Goal: Task Accomplishment & Management: Complete application form

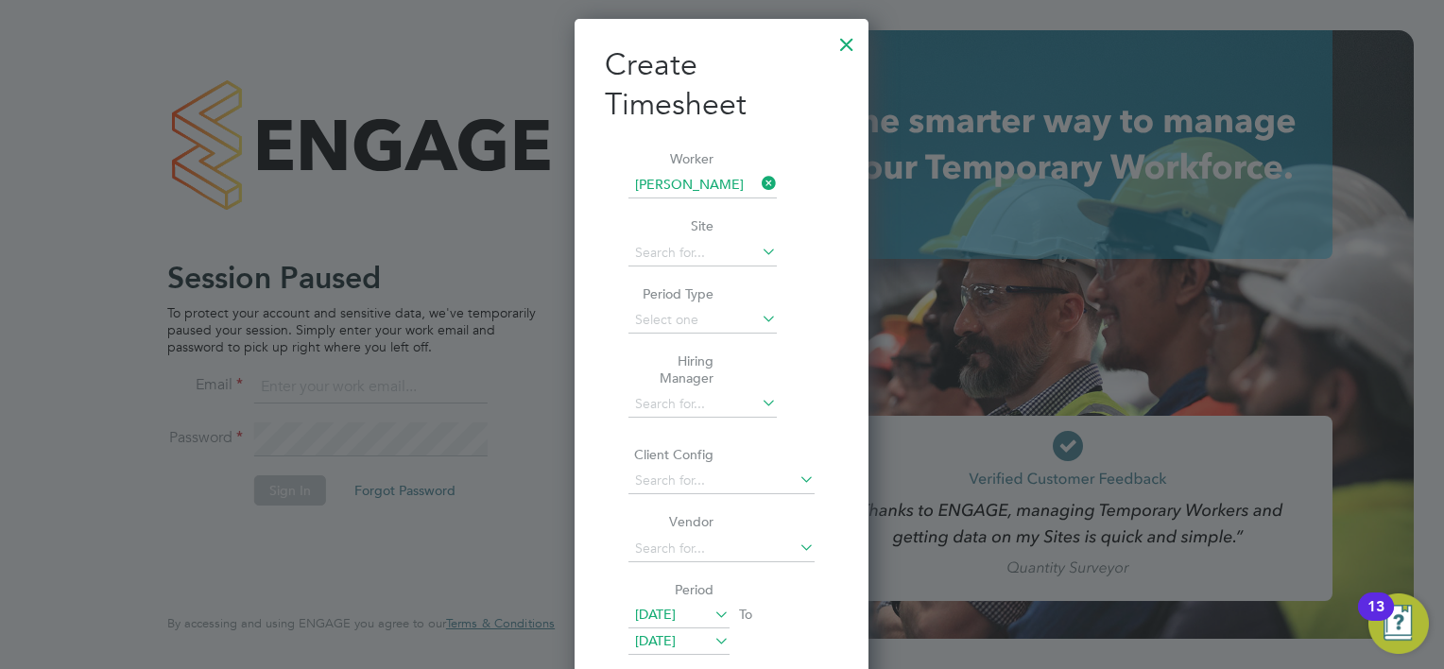
scroll to position [1194, 295]
click at [847, 45] on div at bounding box center [847, 40] width 34 height 34
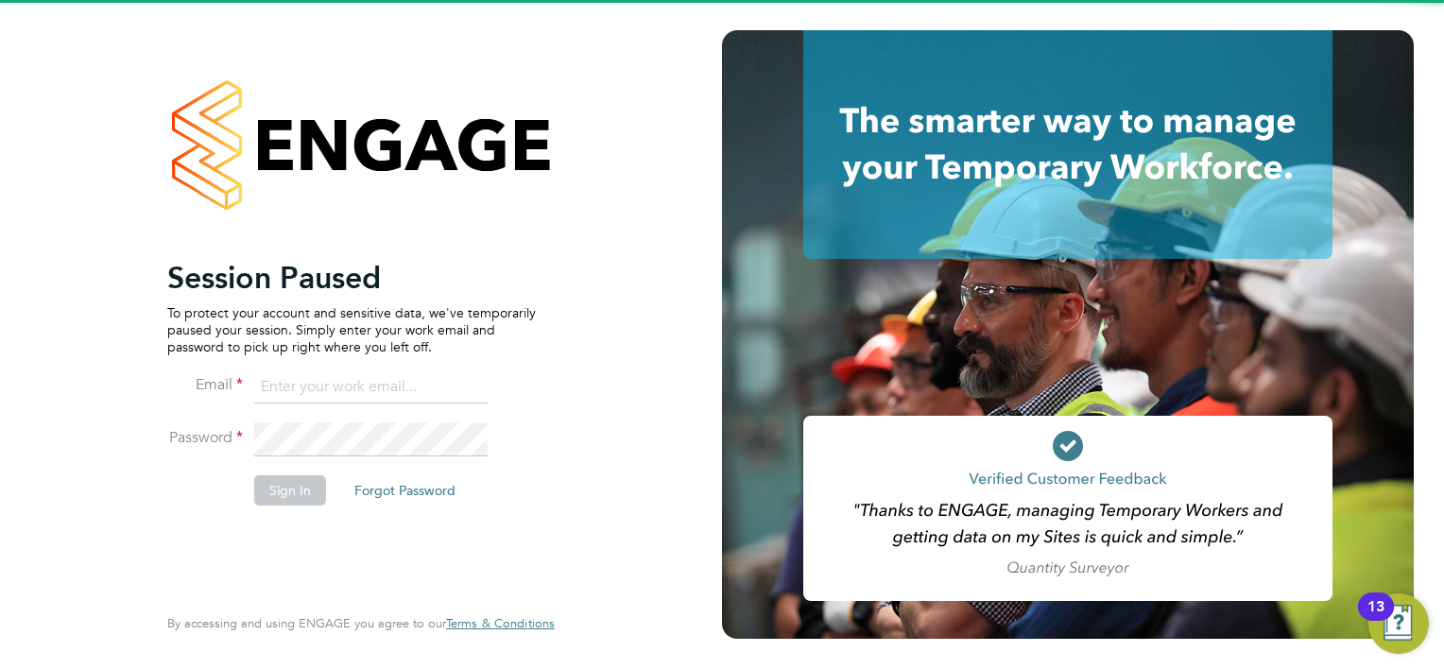
click at [354, 383] on input at bounding box center [370, 387] width 233 height 34
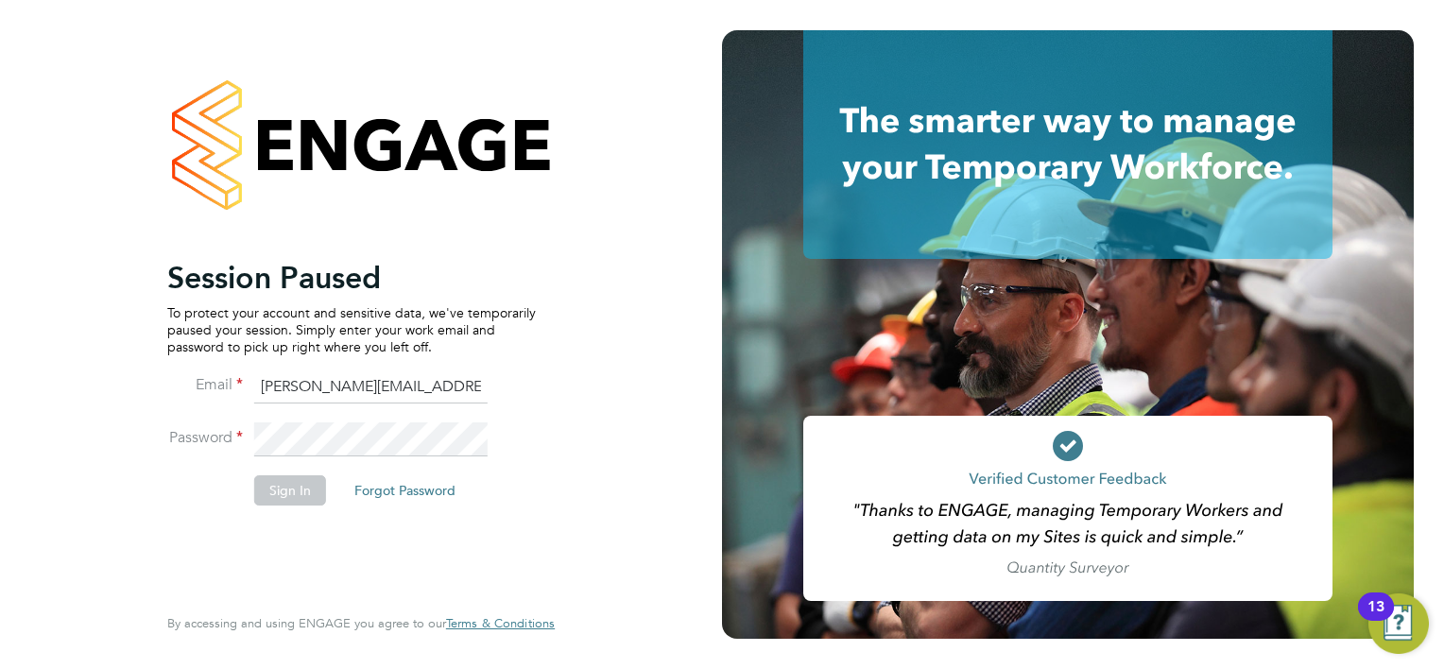
type input "[PERSON_NAME][EMAIL_ADDRESS][PERSON_NAME][PERSON_NAME][DOMAIN_NAME]"
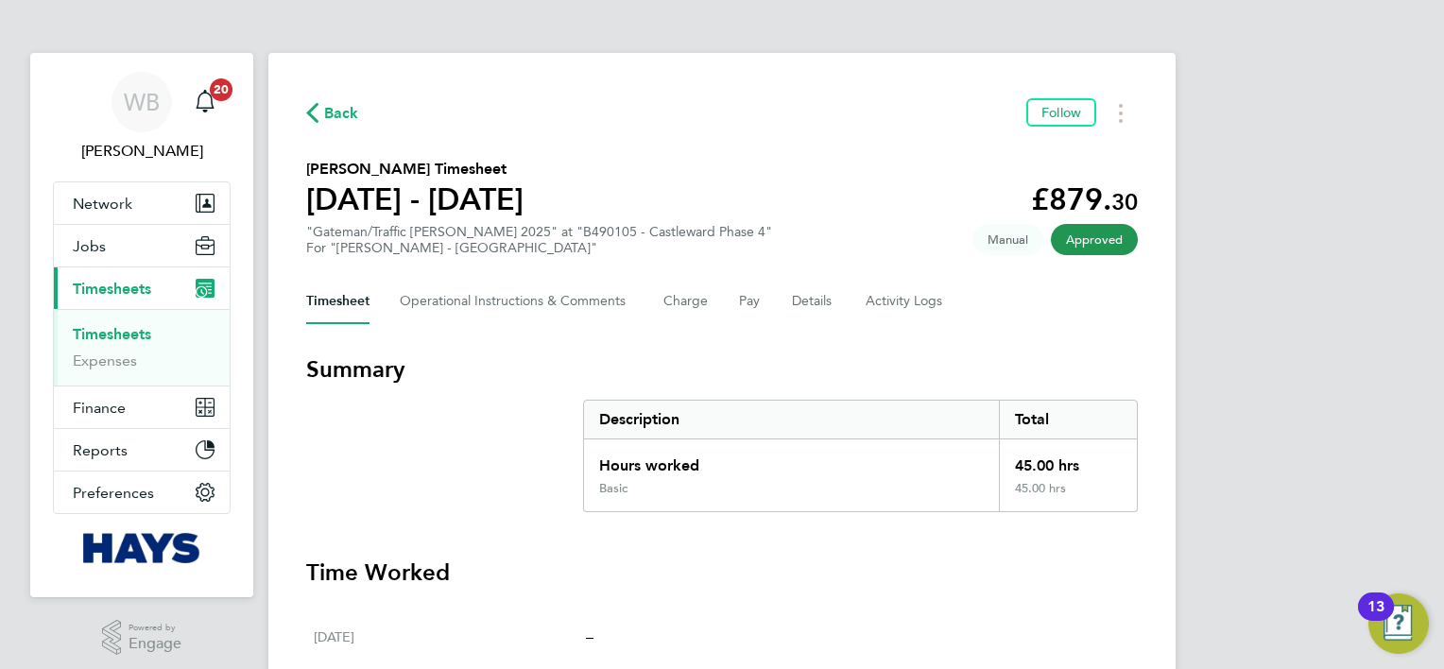
click at [133, 329] on link "Timesheets" at bounding box center [112, 334] width 78 height 18
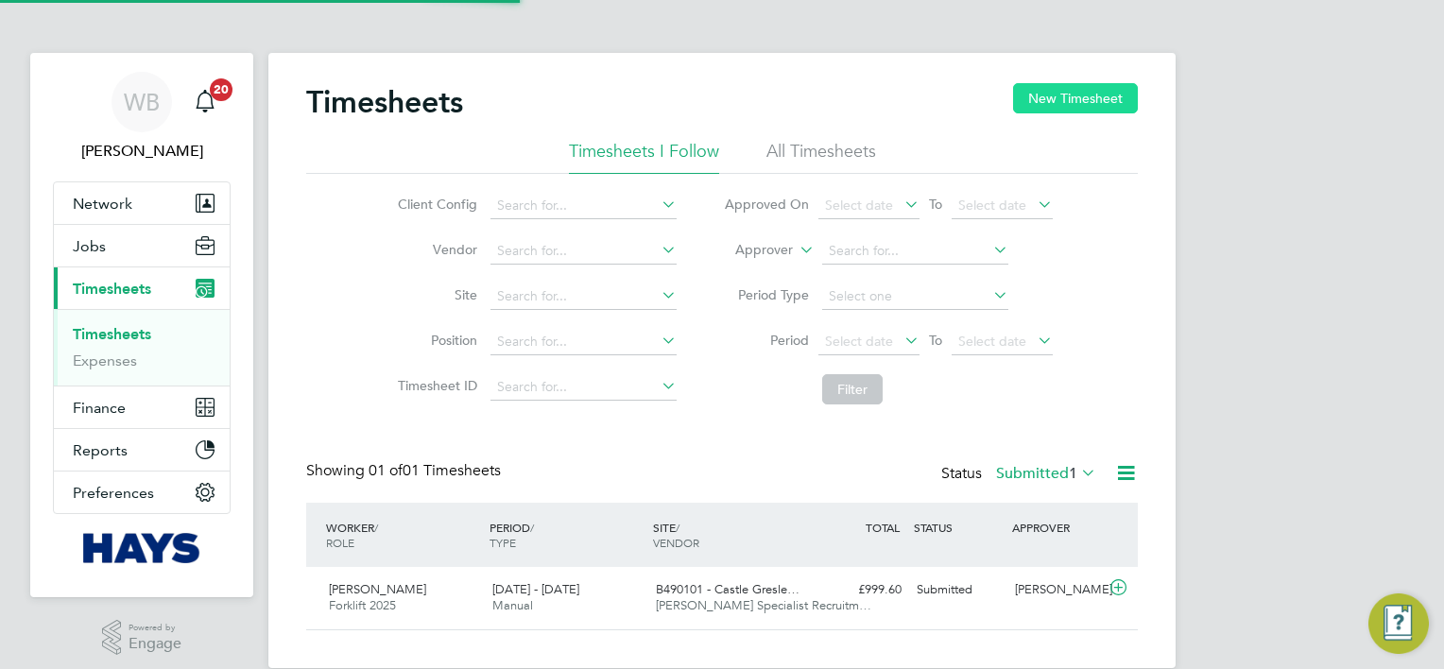
scroll to position [47, 164]
click at [1095, 92] on button "New Timesheet" at bounding box center [1075, 98] width 125 height 30
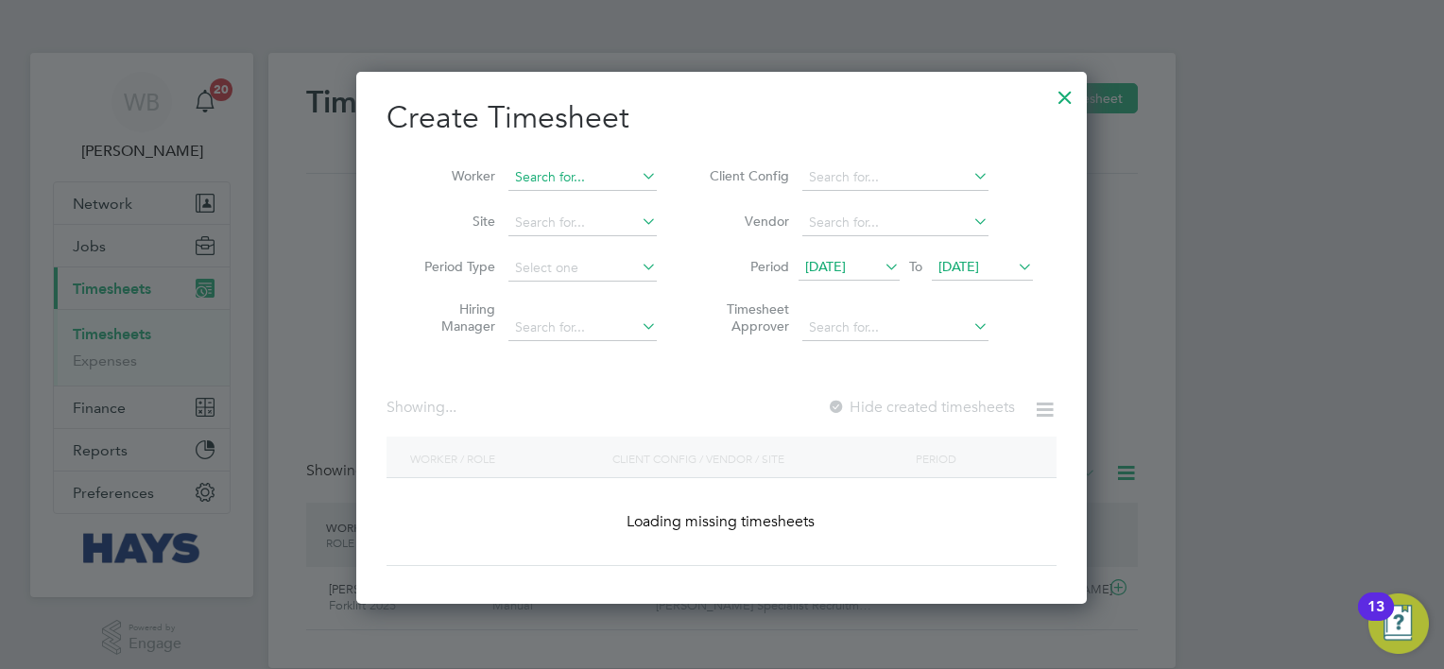
scroll to position [3891, 732]
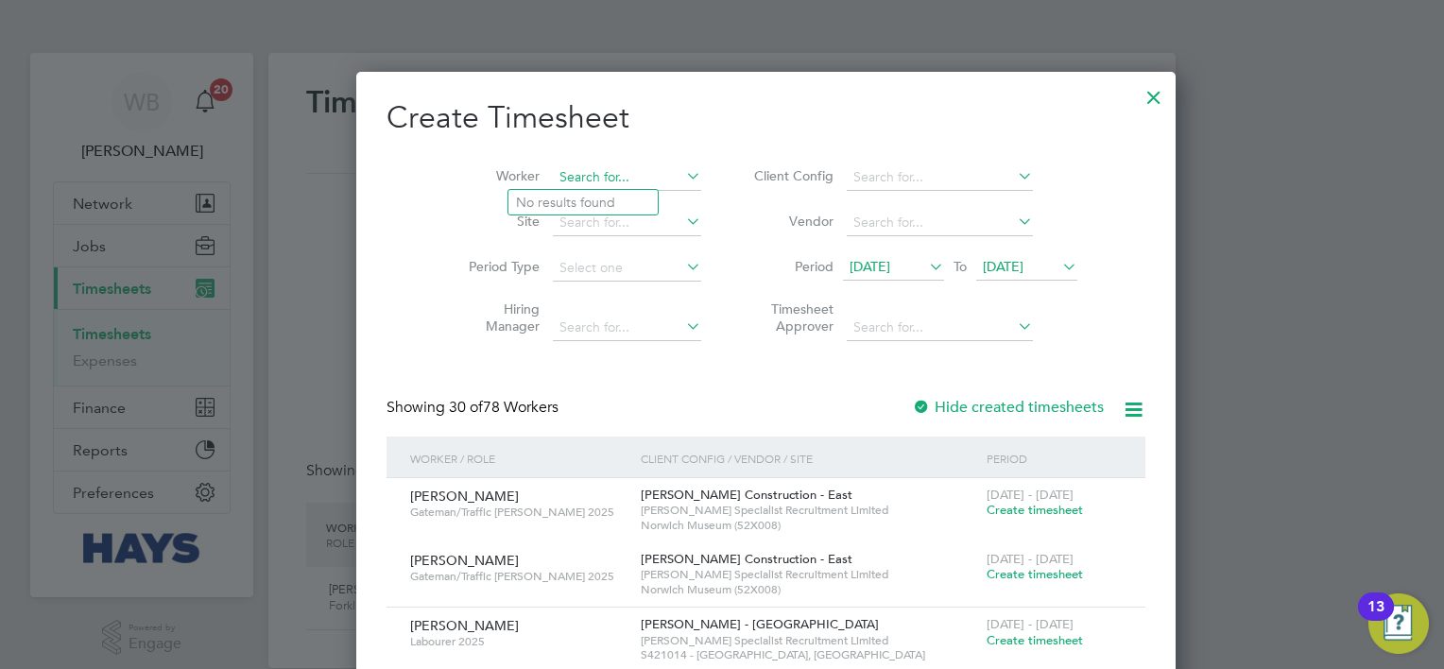
click at [563, 185] on input at bounding box center [627, 177] width 148 height 26
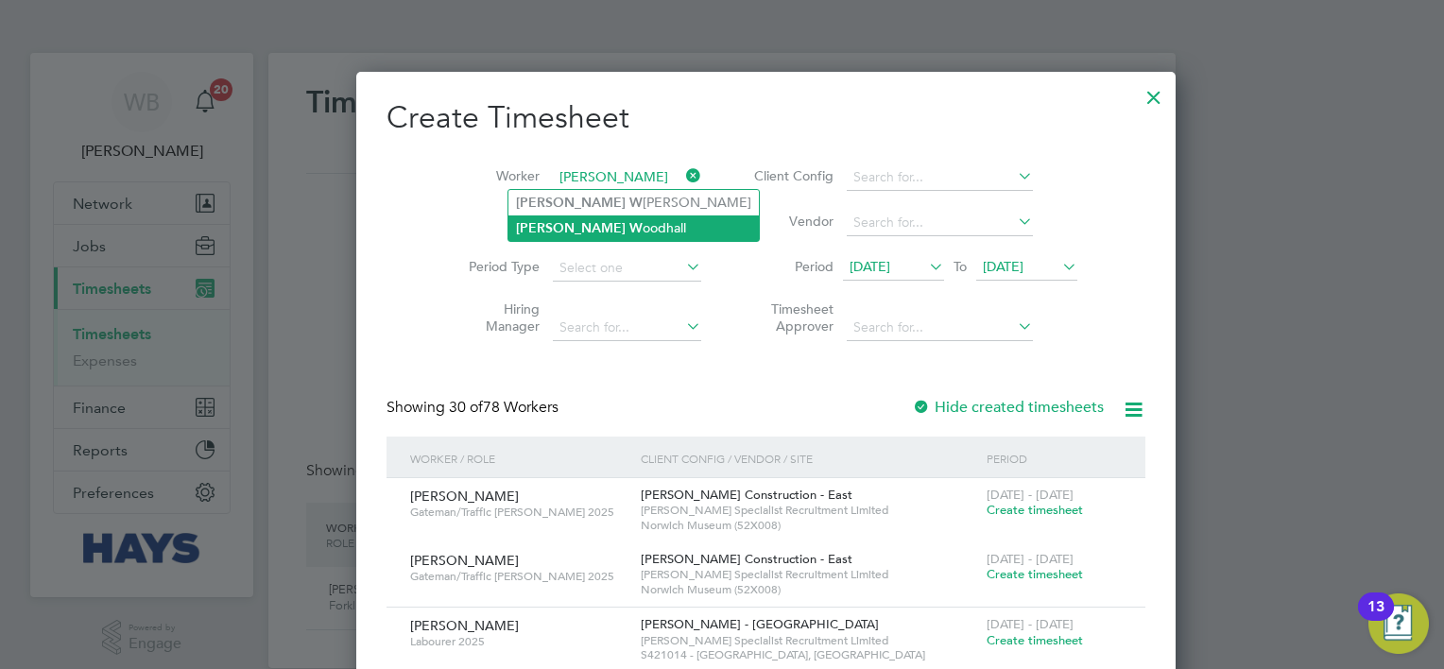
click at [590, 230] on li "Amy W oodhall" at bounding box center [633, 228] width 250 height 26
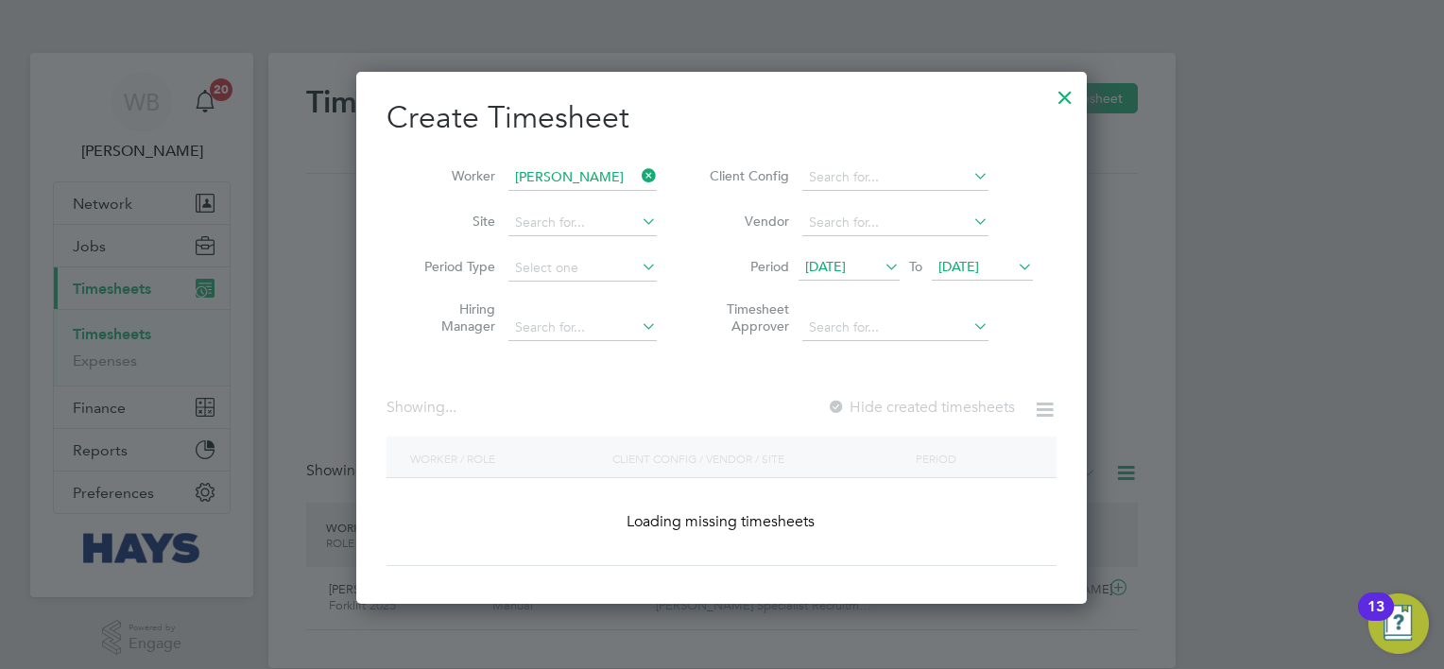
type input "Amy Woodhall"
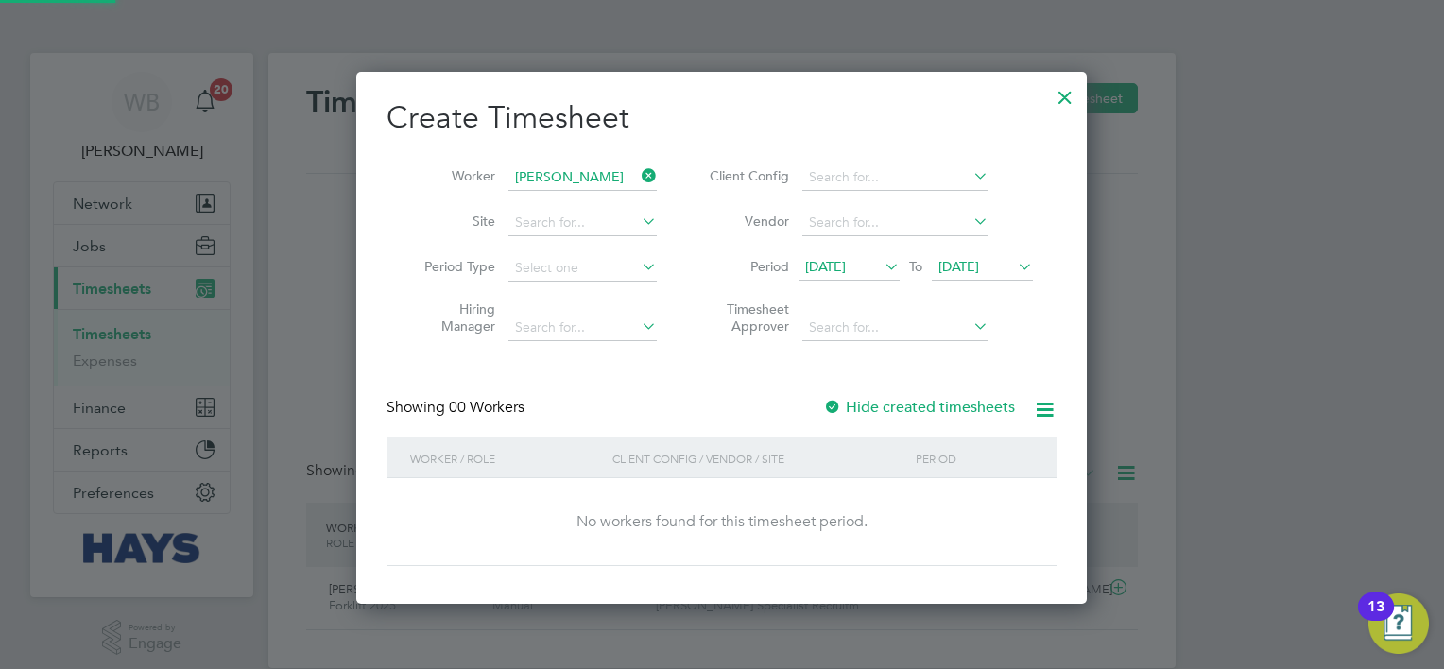
scroll to position [532, 732]
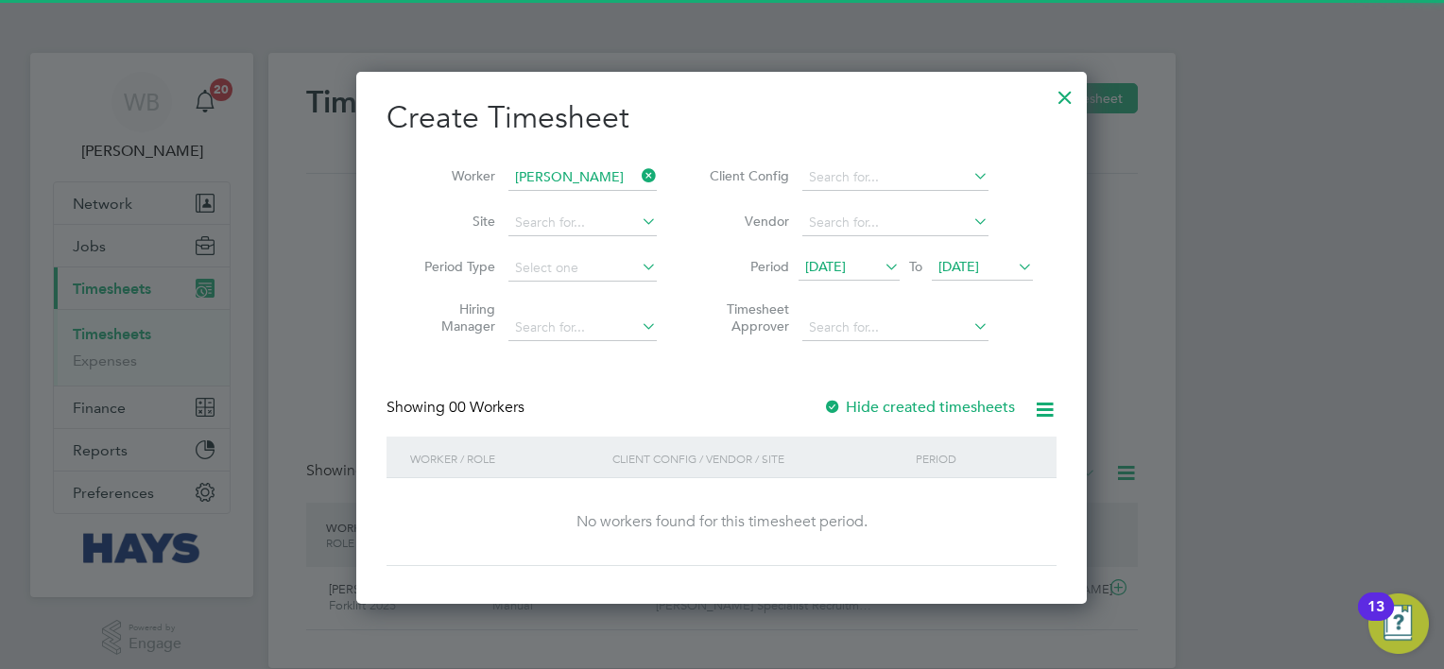
click at [945, 412] on label "Hide created timesheets" at bounding box center [919, 407] width 192 height 19
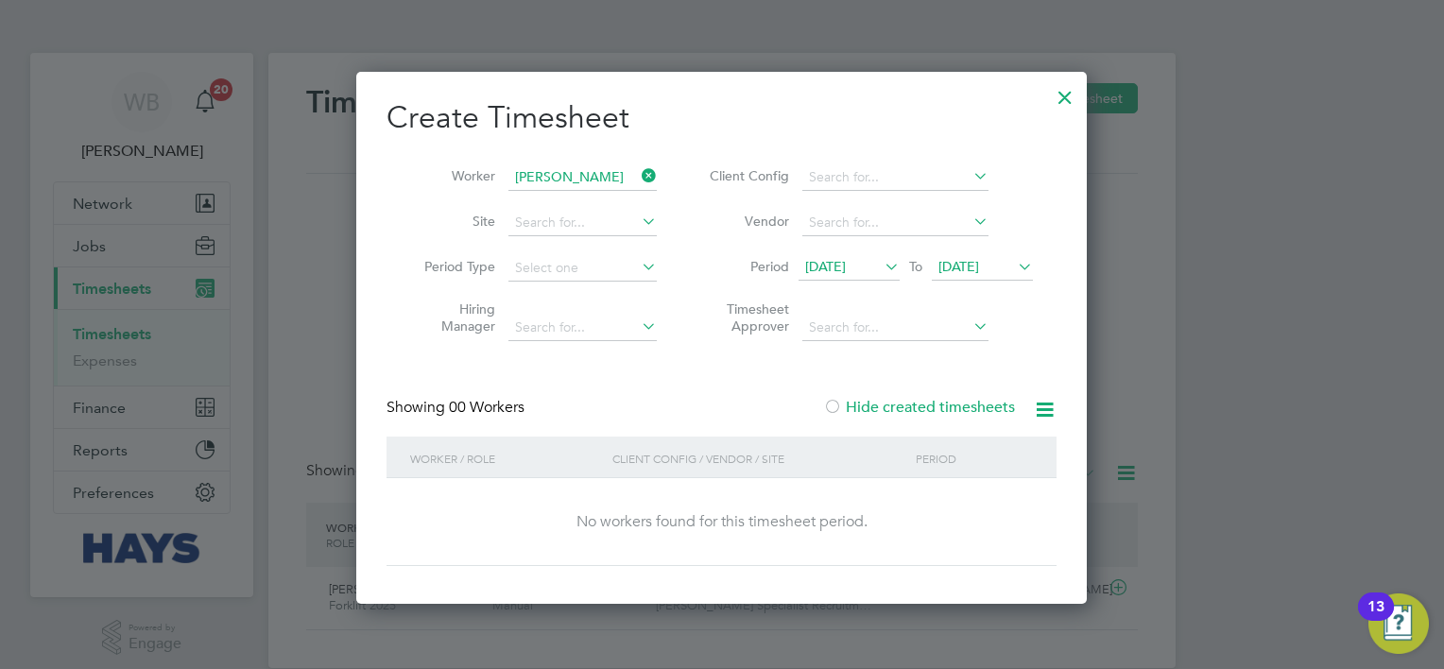
click at [945, 412] on label "Hide created timesheets" at bounding box center [919, 407] width 192 height 19
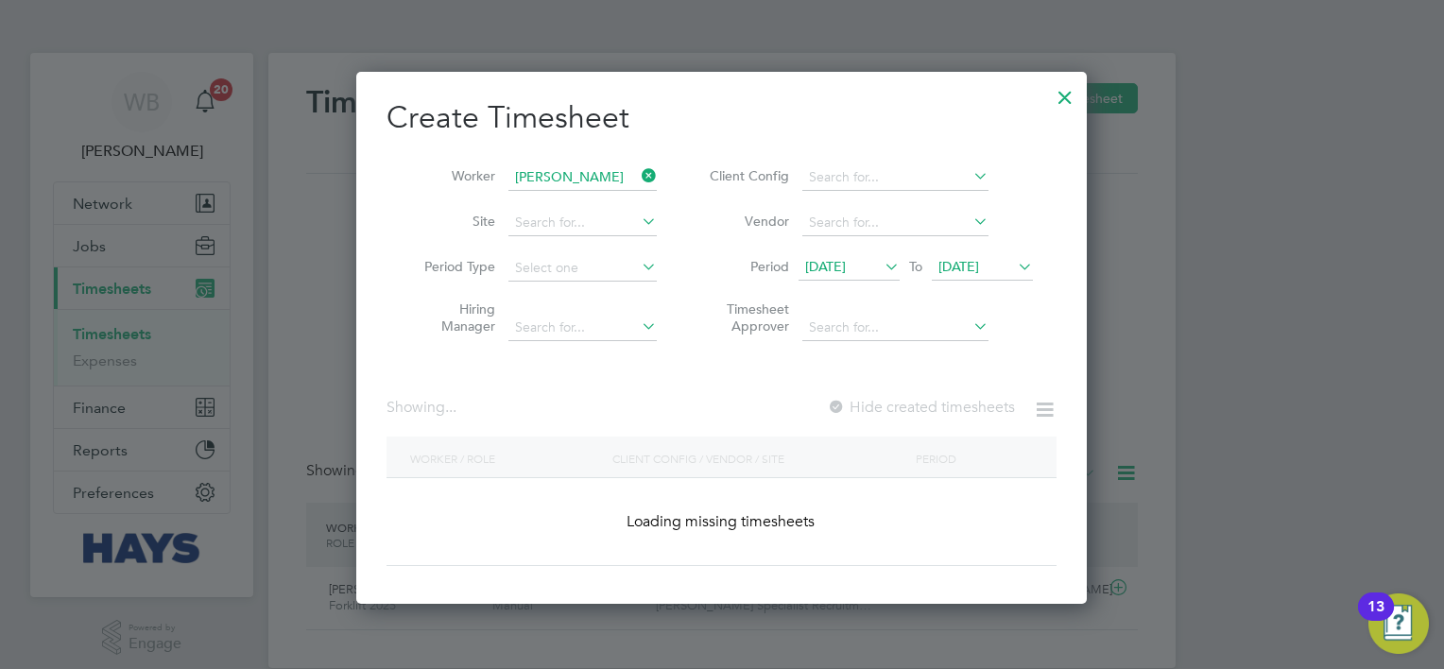
scroll to position [573, 732]
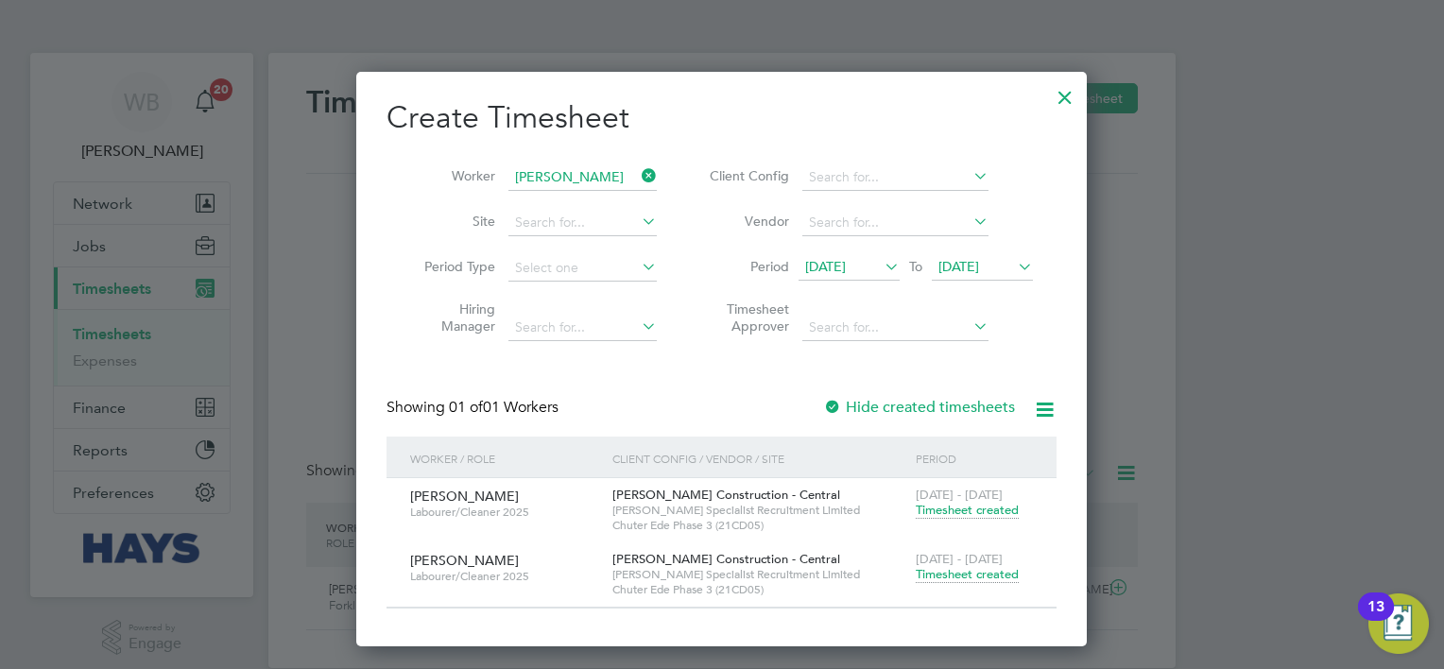
click at [967, 570] on span "Timesheet created" at bounding box center [967, 574] width 103 height 17
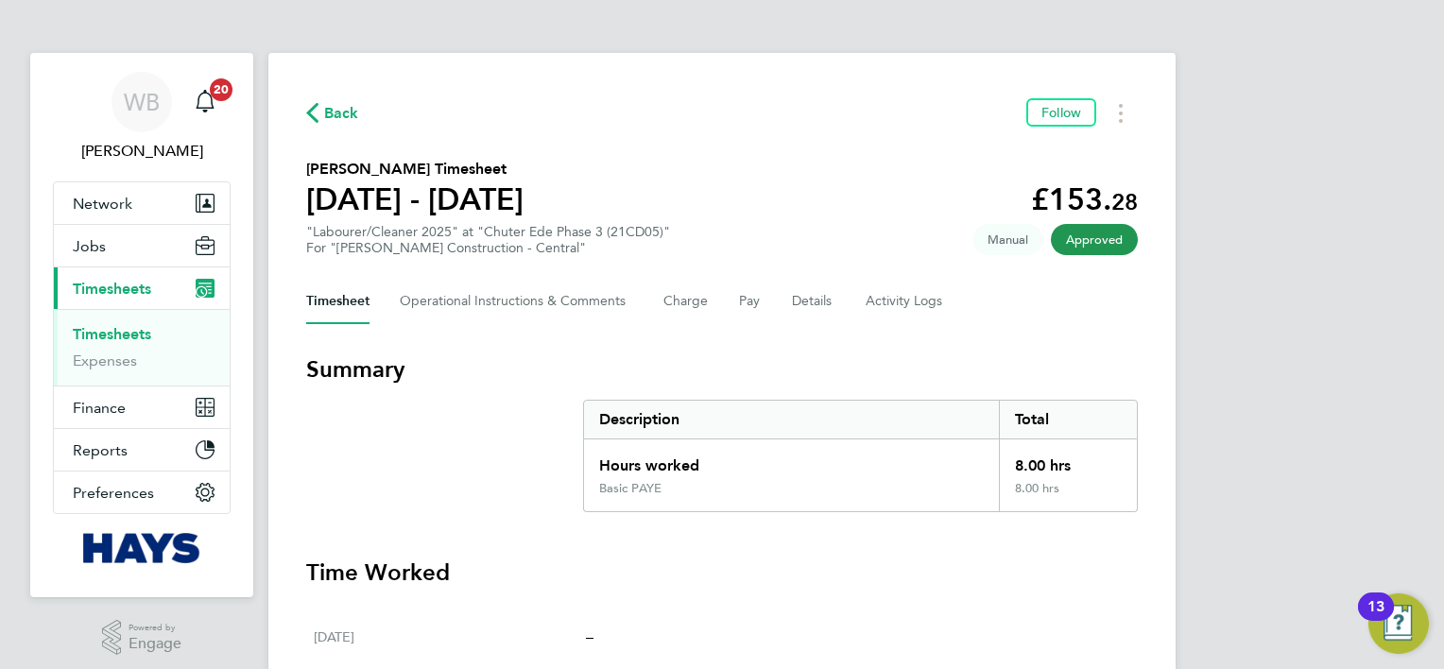
click at [341, 123] on span "Back" at bounding box center [341, 113] width 35 height 23
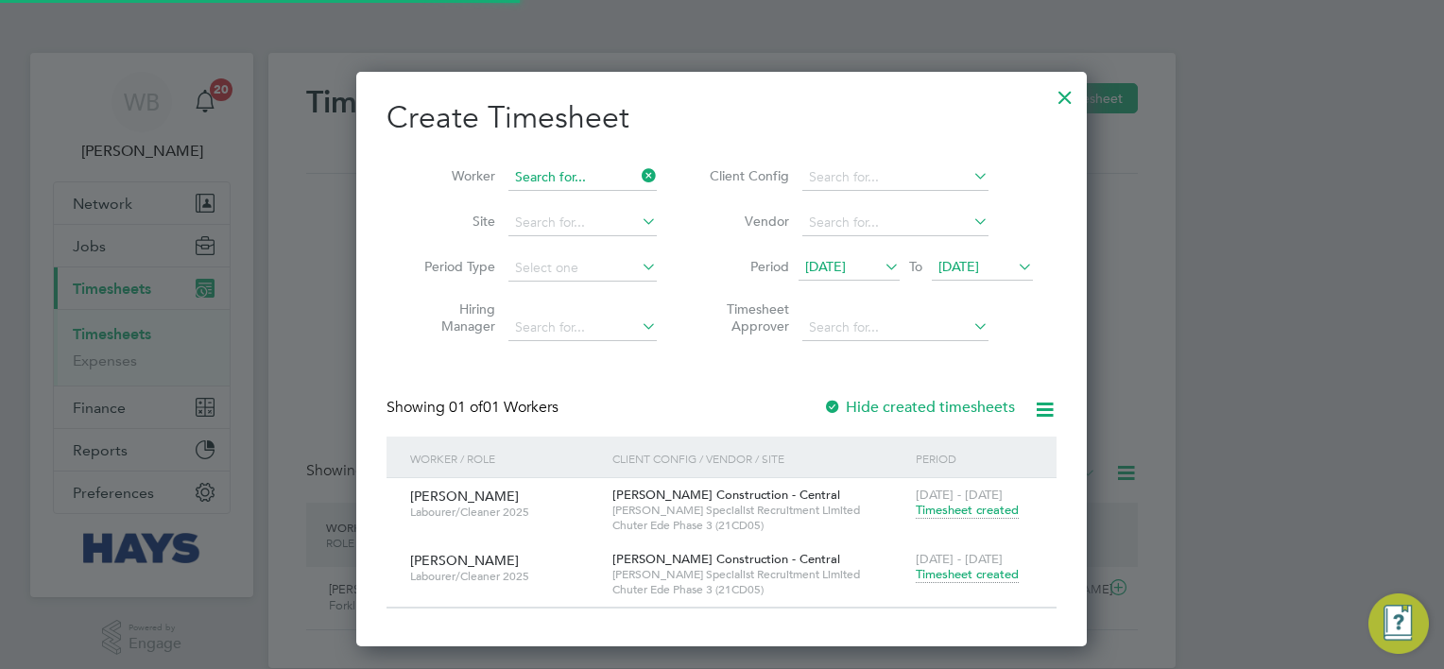
scroll to position [47, 164]
click at [570, 181] on input at bounding box center [582, 177] width 148 height 26
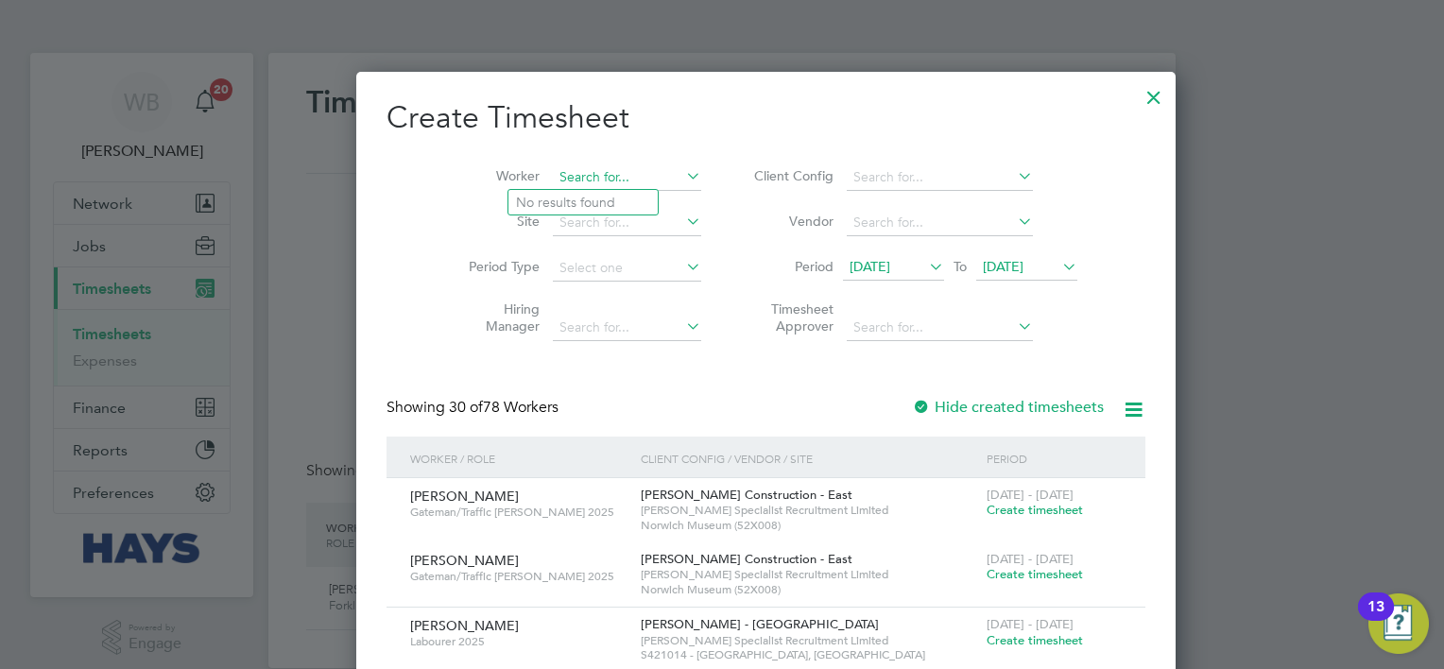
scroll to position [3891, 732]
click at [661, 207] on b "Higgi" at bounding box center [678, 203] width 34 height 16
type input "Raymond Higgins"
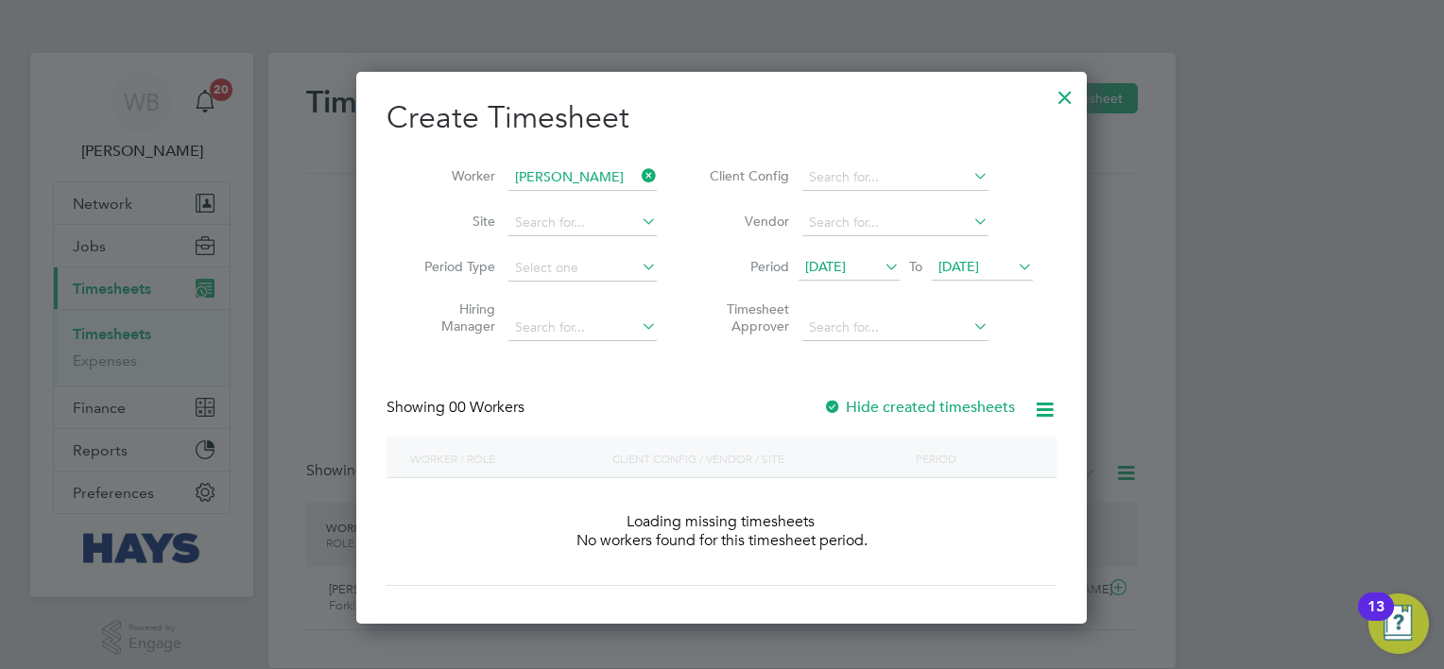
scroll to position [532, 732]
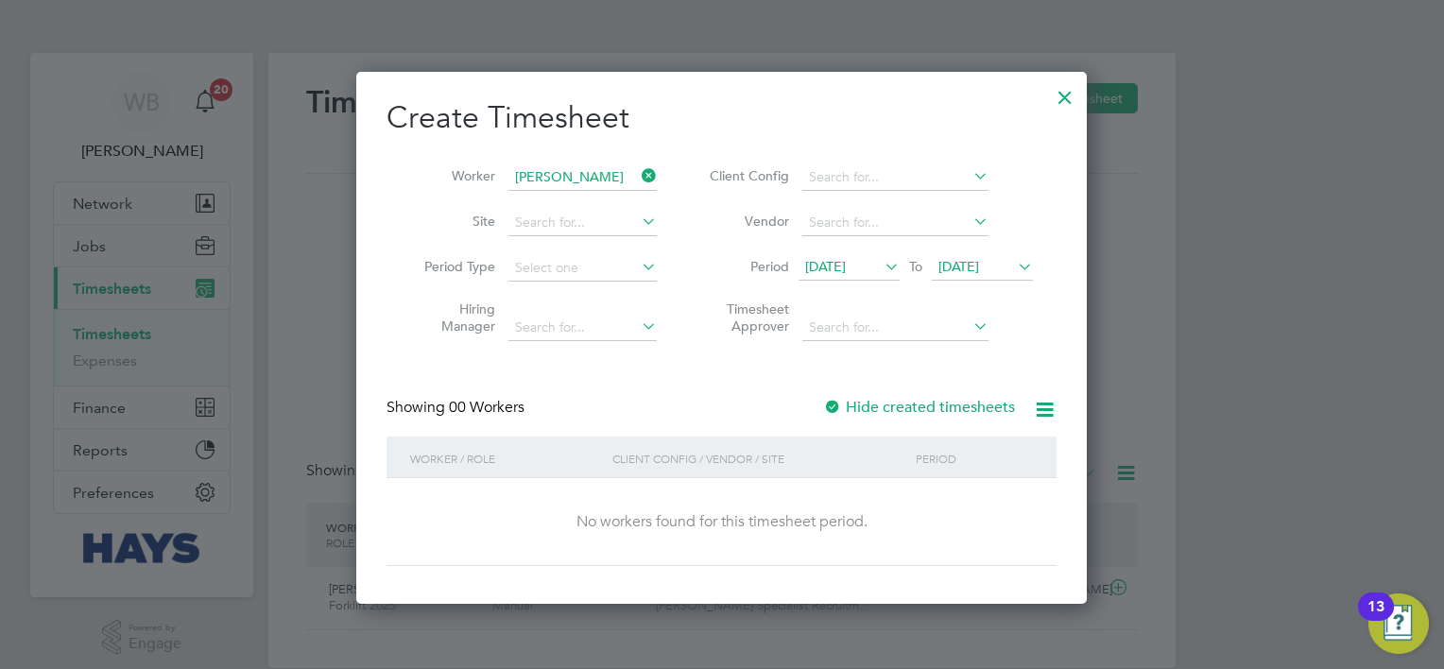
click at [922, 401] on label "Hide created timesheets" at bounding box center [919, 407] width 192 height 19
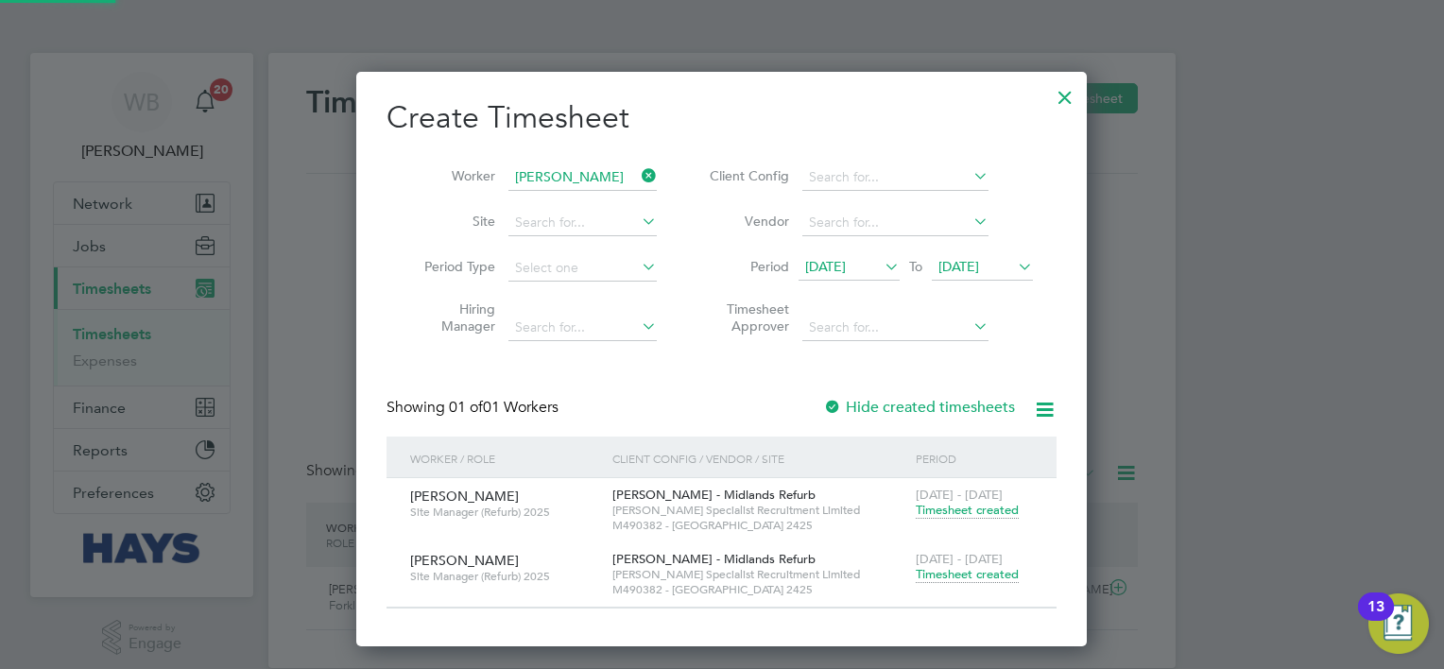
scroll to position [573, 732]
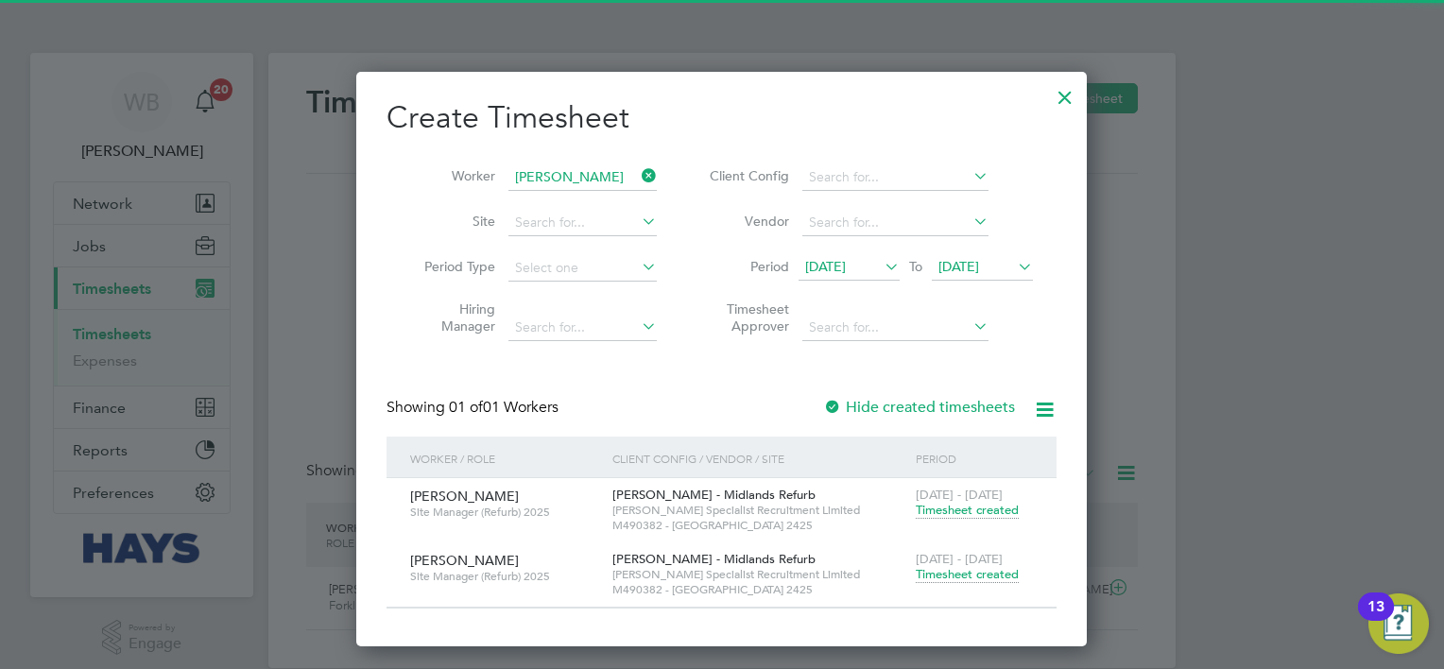
click at [980, 577] on span "Timesheet created" at bounding box center [967, 574] width 103 height 17
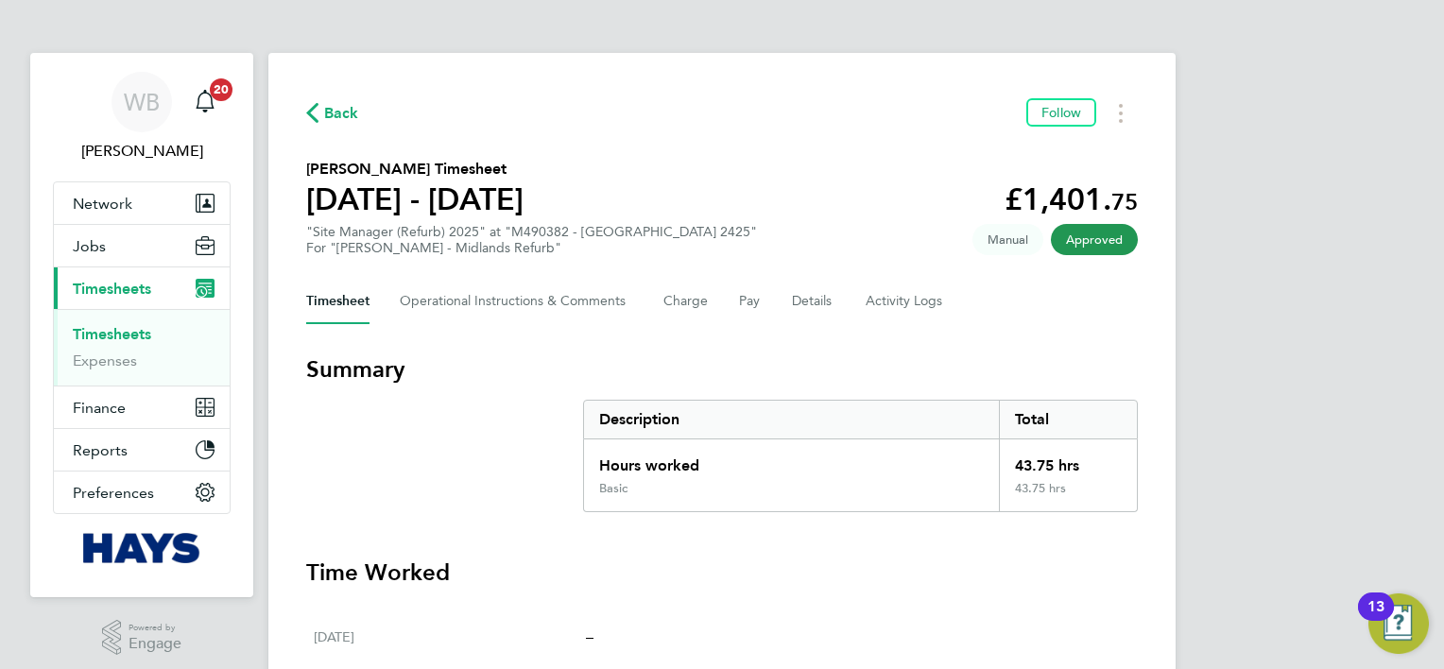
click at [344, 117] on span "Back" at bounding box center [341, 113] width 35 height 23
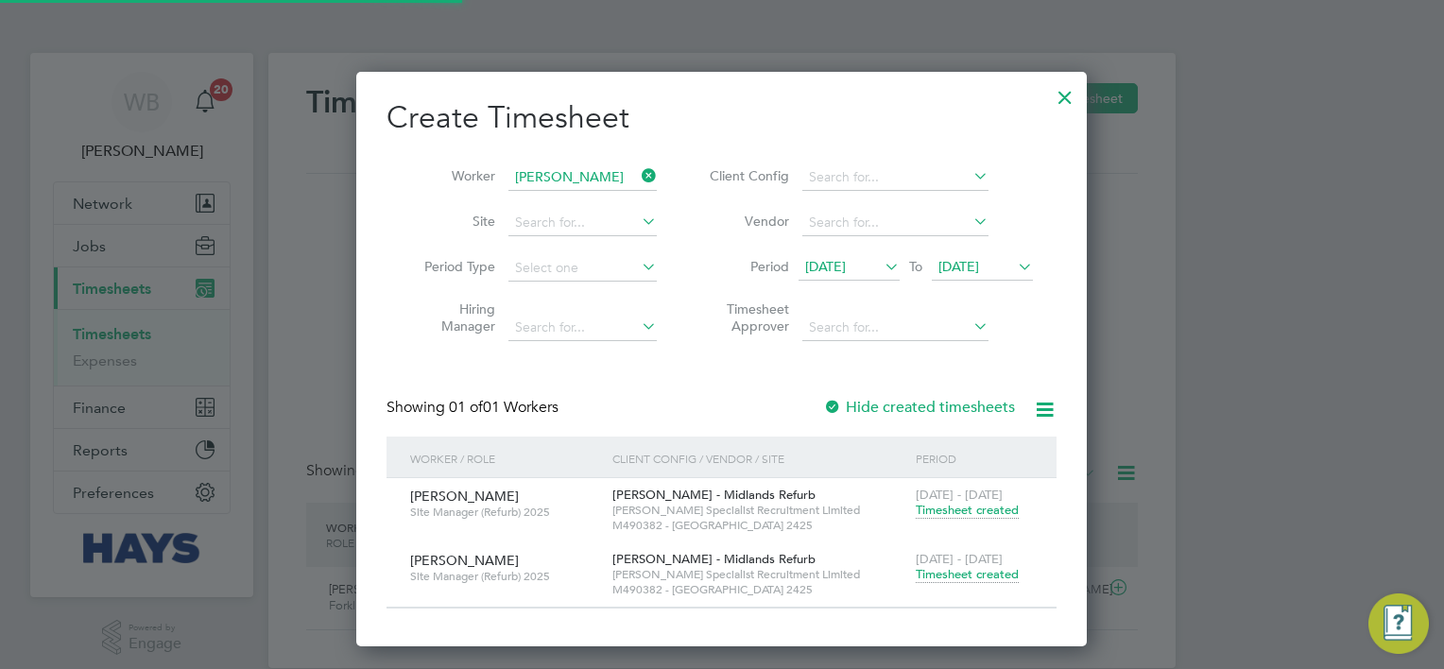
scroll to position [47, 164]
click at [527, 174] on input at bounding box center [582, 177] width 148 height 26
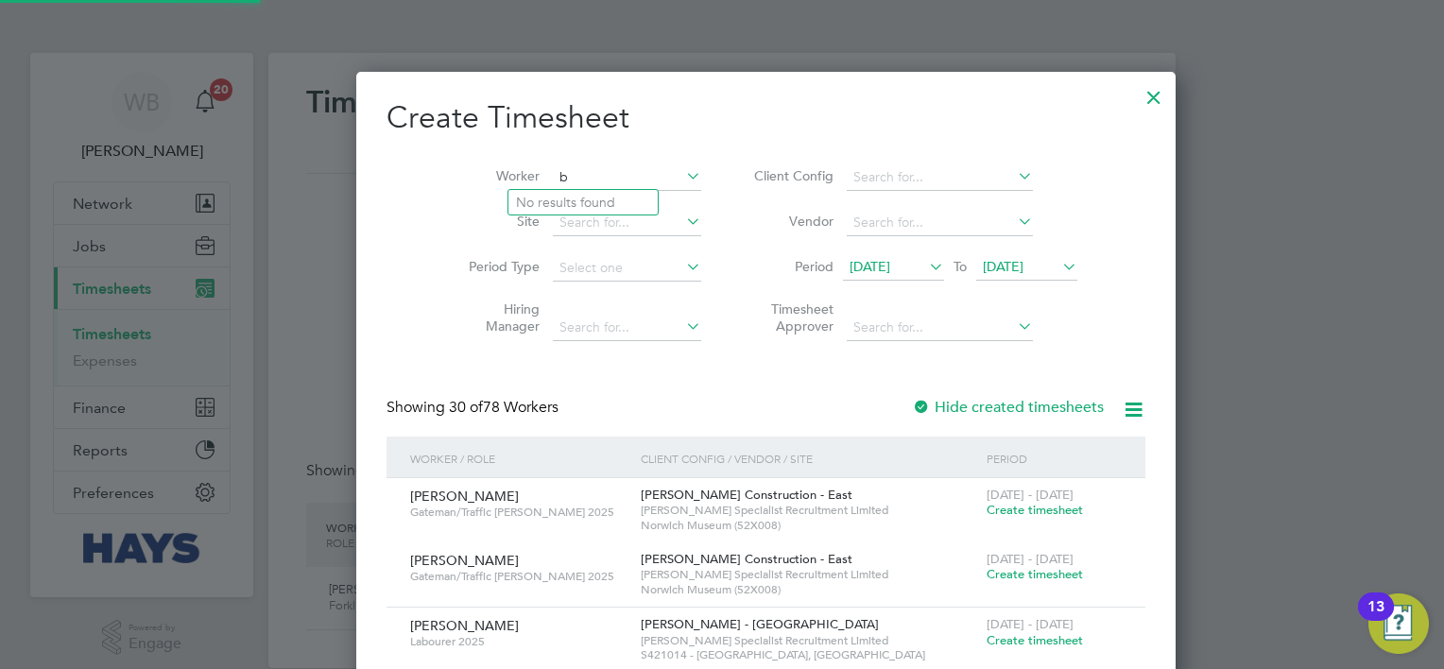
scroll to position [3891, 732]
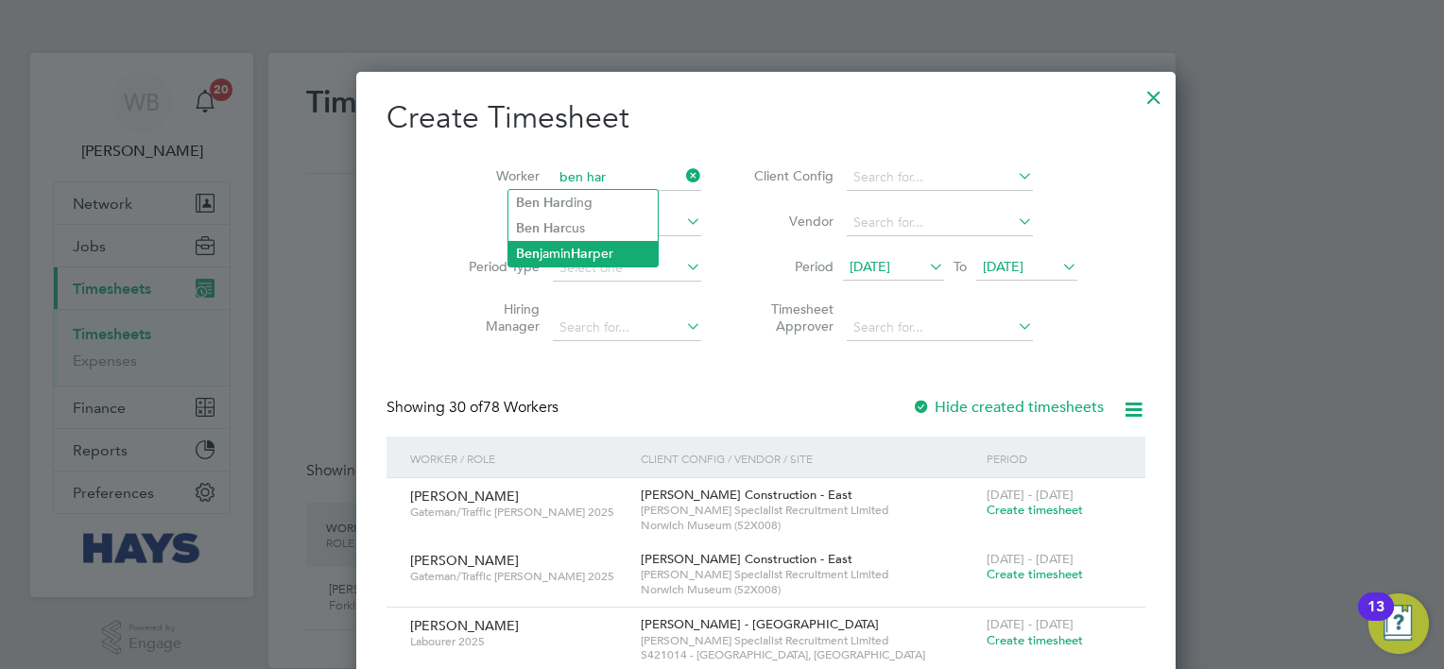
click at [574, 259] on li "Ben jamin Har per" at bounding box center [582, 254] width 149 height 26
type input "Benjamin Harper"
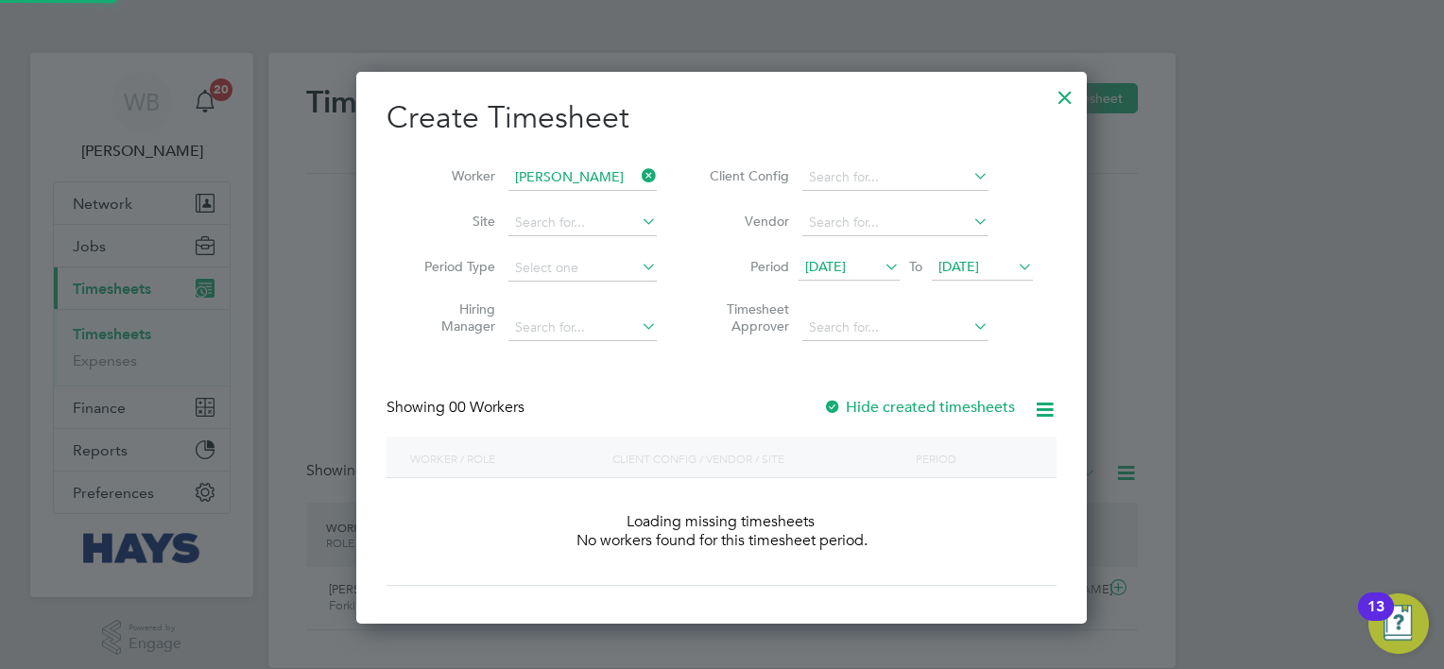
scroll to position [532, 732]
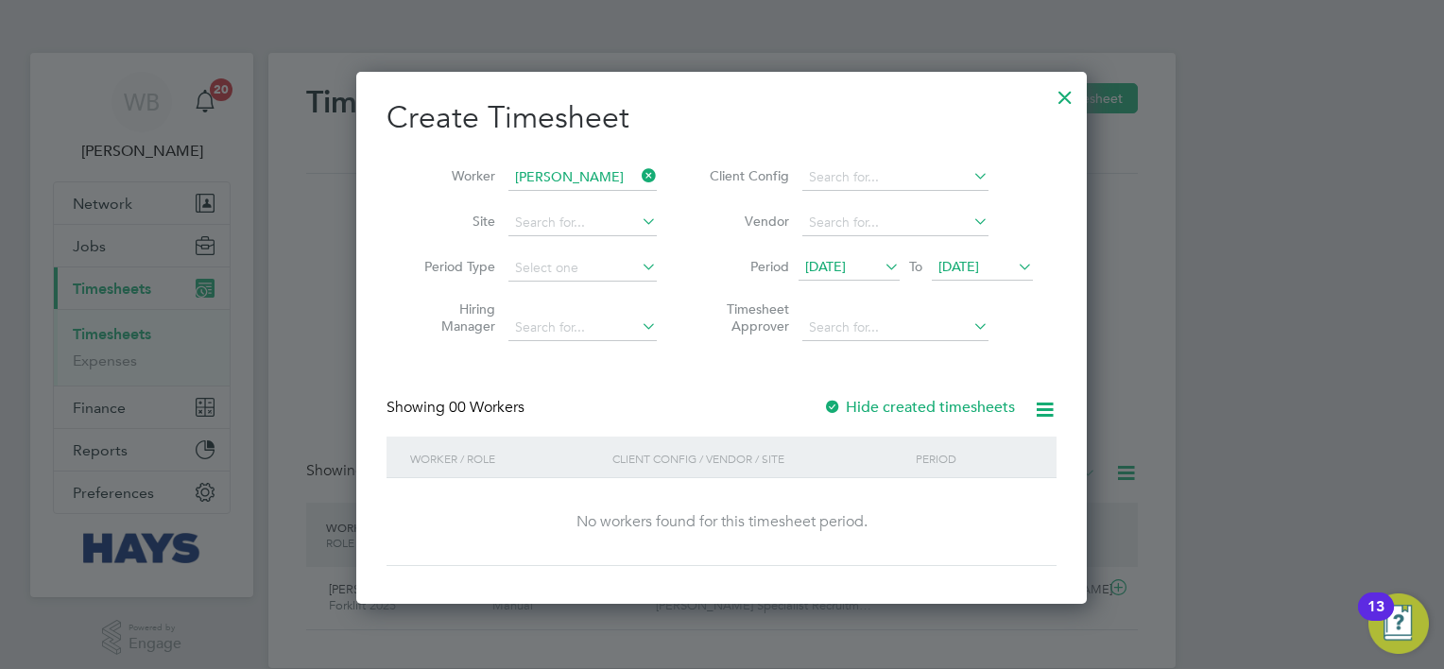
click at [915, 412] on label "Hide created timesheets" at bounding box center [919, 407] width 192 height 19
click at [916, 412] on label "Hide created timesheets" at bounding box center [919, 407] width 192 height 19
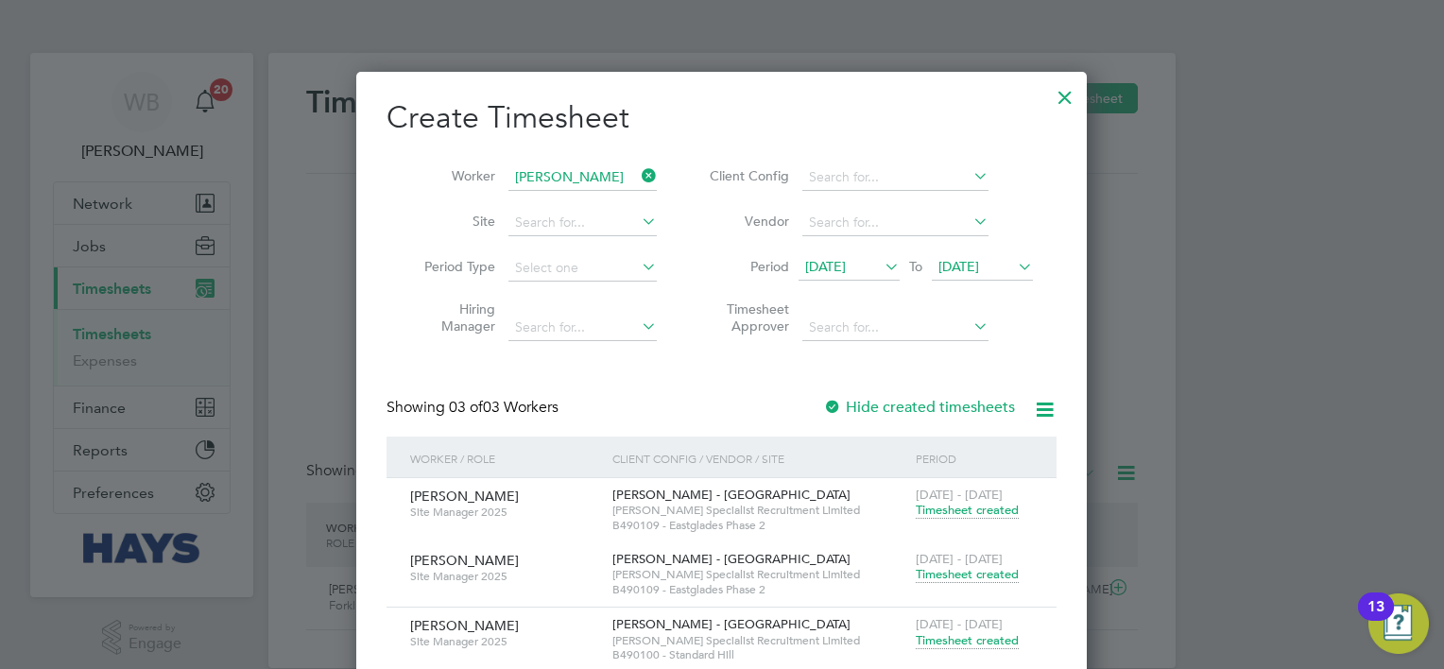
scroll to position [95, 0]
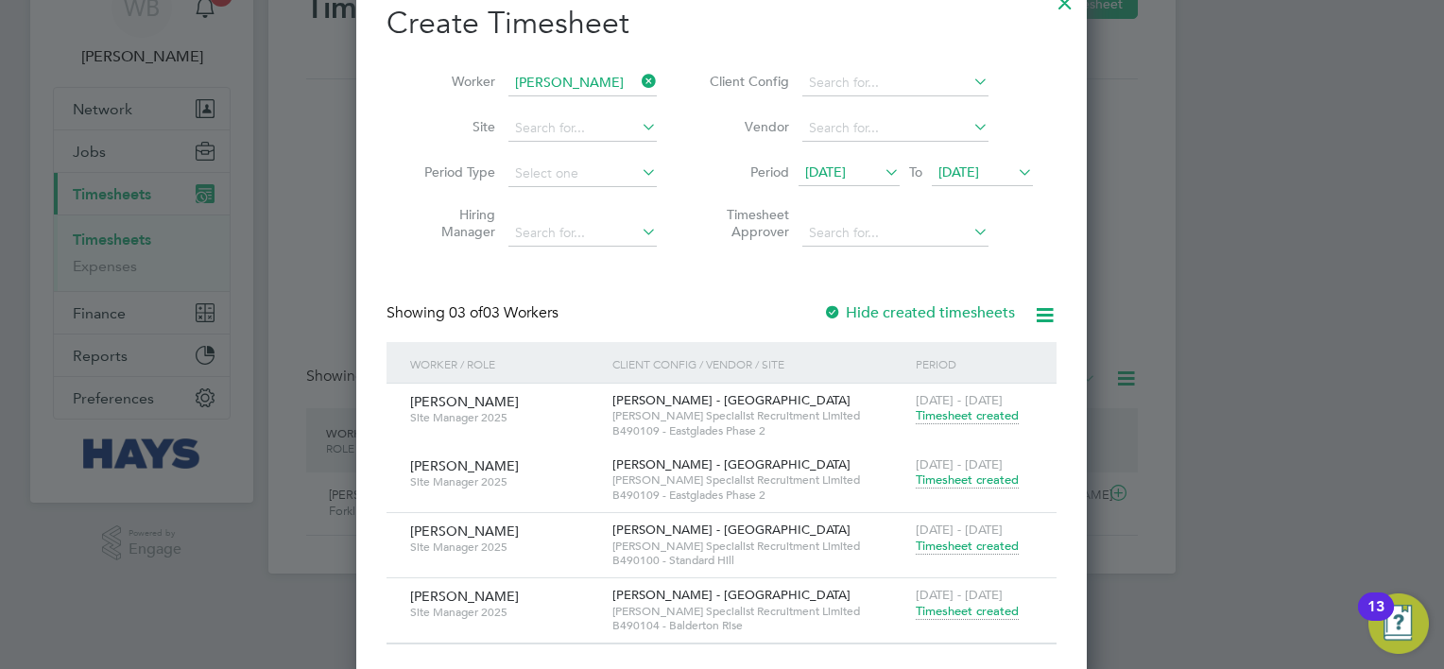
click at [971, 479] on span "Timesheet created" at bounding box center [967, 480] width 103 height 17
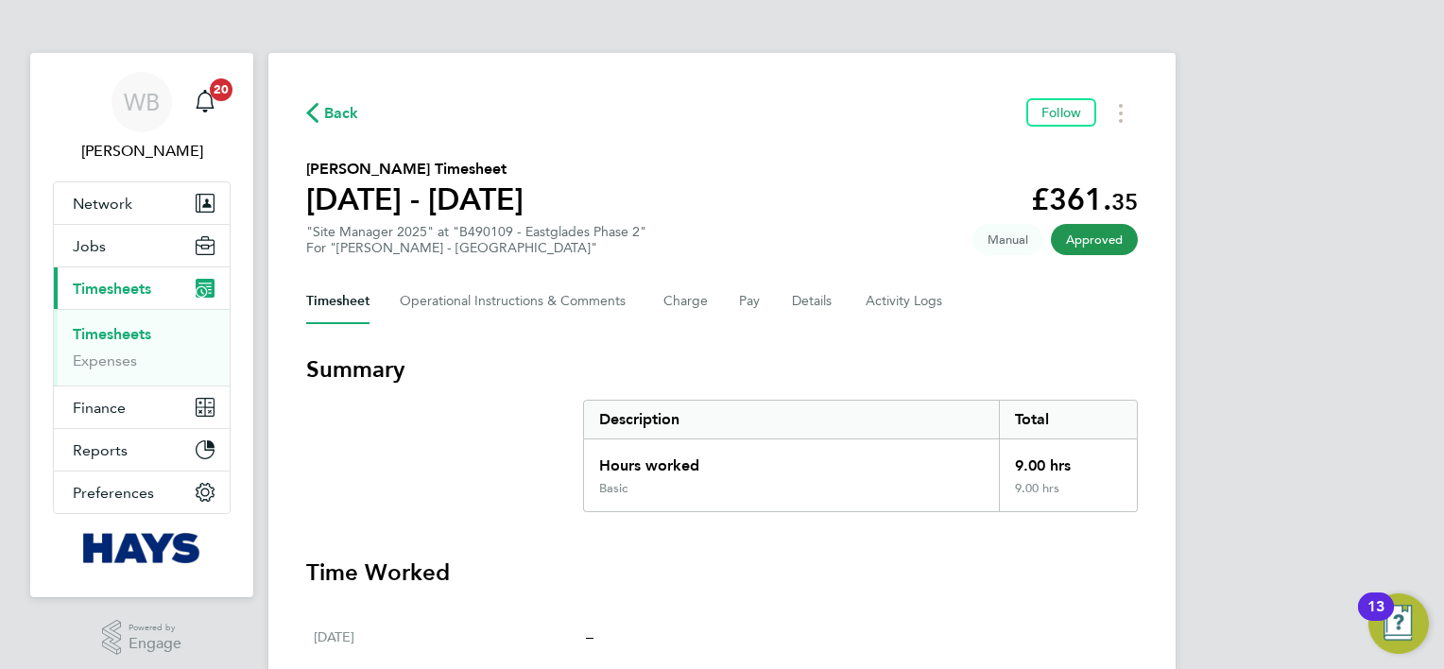
click at [335, 125] on span "Back" at bounding box center [341, 113] width 35 height 23
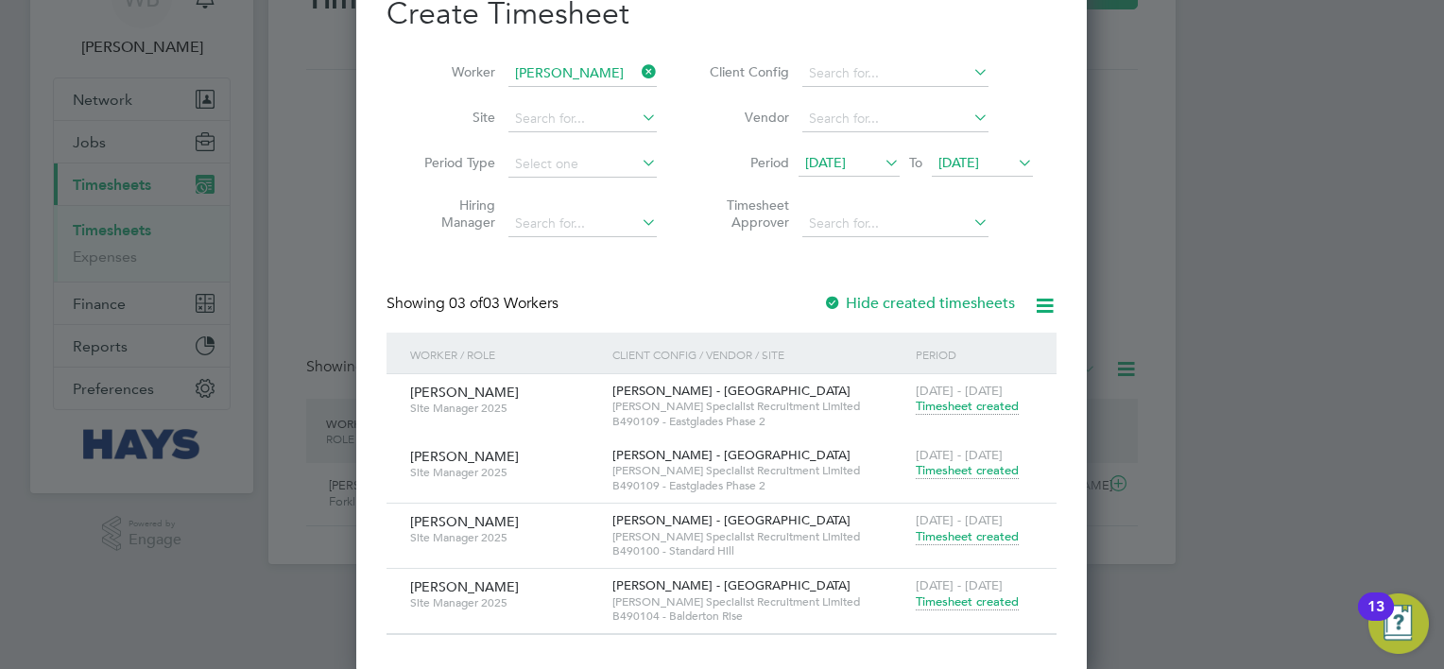
scroll to position [106, 0]
click at [964, 535] on span "Timesheet created" at bounding box center [967, 534] width 103 height 17
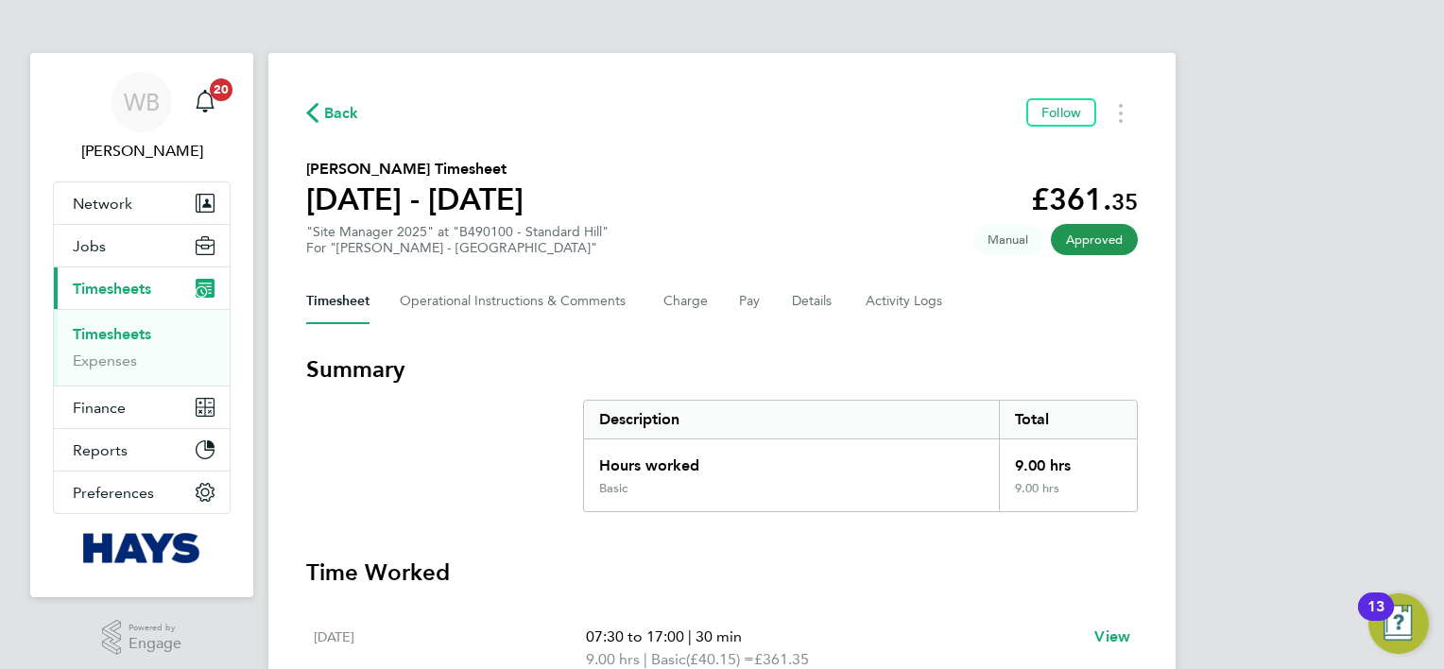
drag, startPoint x: 339, startPoint y: 111, endPoint x: 371, endPoint y: 129, distance: 36.8
click at [340, 112] on span "Back" at bounding box center [341, 113] width 35 height 23
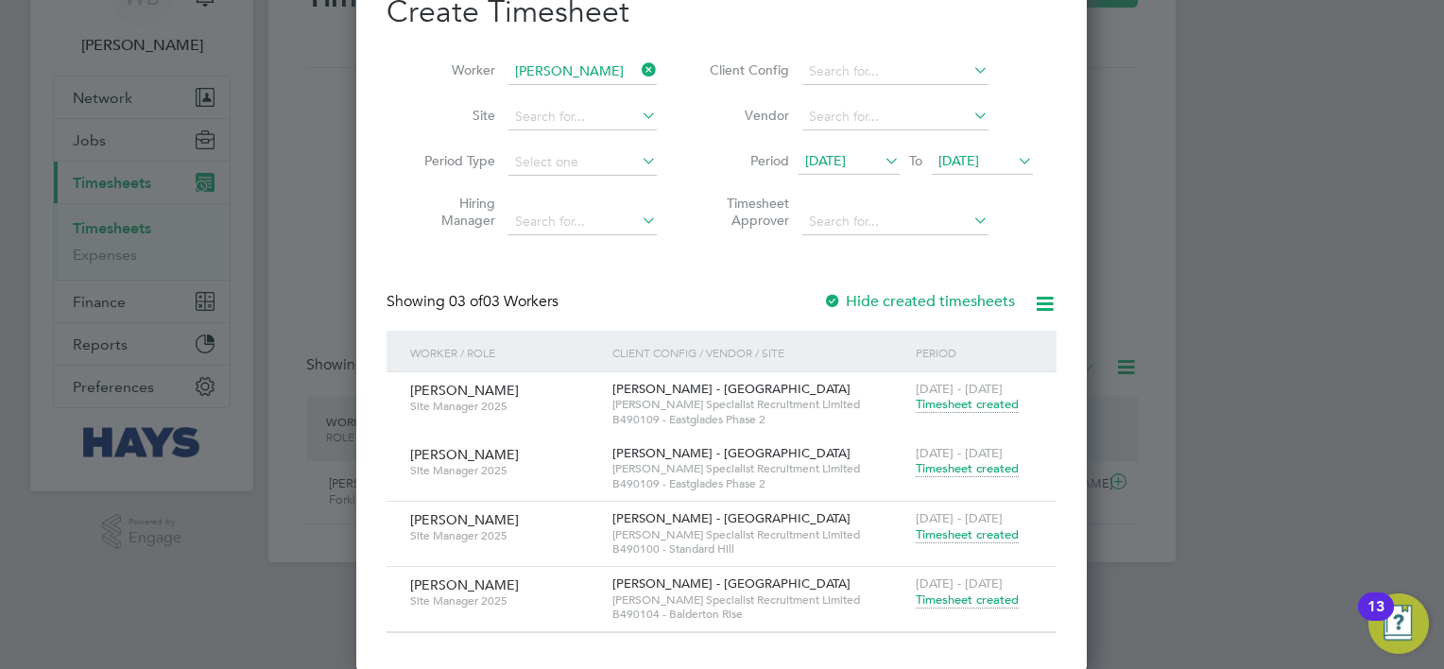
click at [987, 594] on span "Timesheet created" at bounding box center [967, 600] width 103 height 17
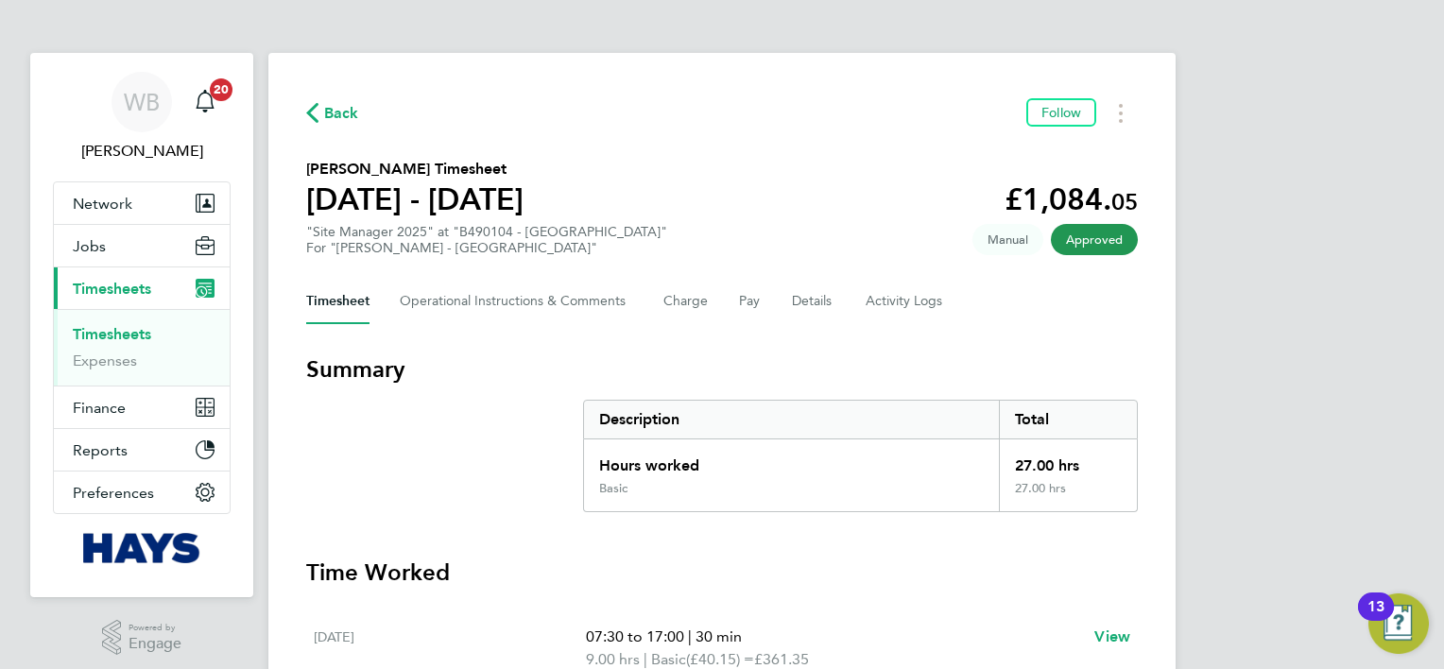
click at [340, 128] on div "Back Follow" at bounding box center [722, 112] width 832 height 29
click at [349, 125] on div "Back Follow" at bounding box center [722, 112] width 832 height 29
click at [303, 106] on div "Back Follow Benjamin Harper's Timesheet 16 - 22 Aug 2025 £1,084. 05 "Site Manag…" at bounding box center [721, 533] width 907 height 961
click at [332, 113] on span "Back" at bounding box center [341, 113] width 35 height 23
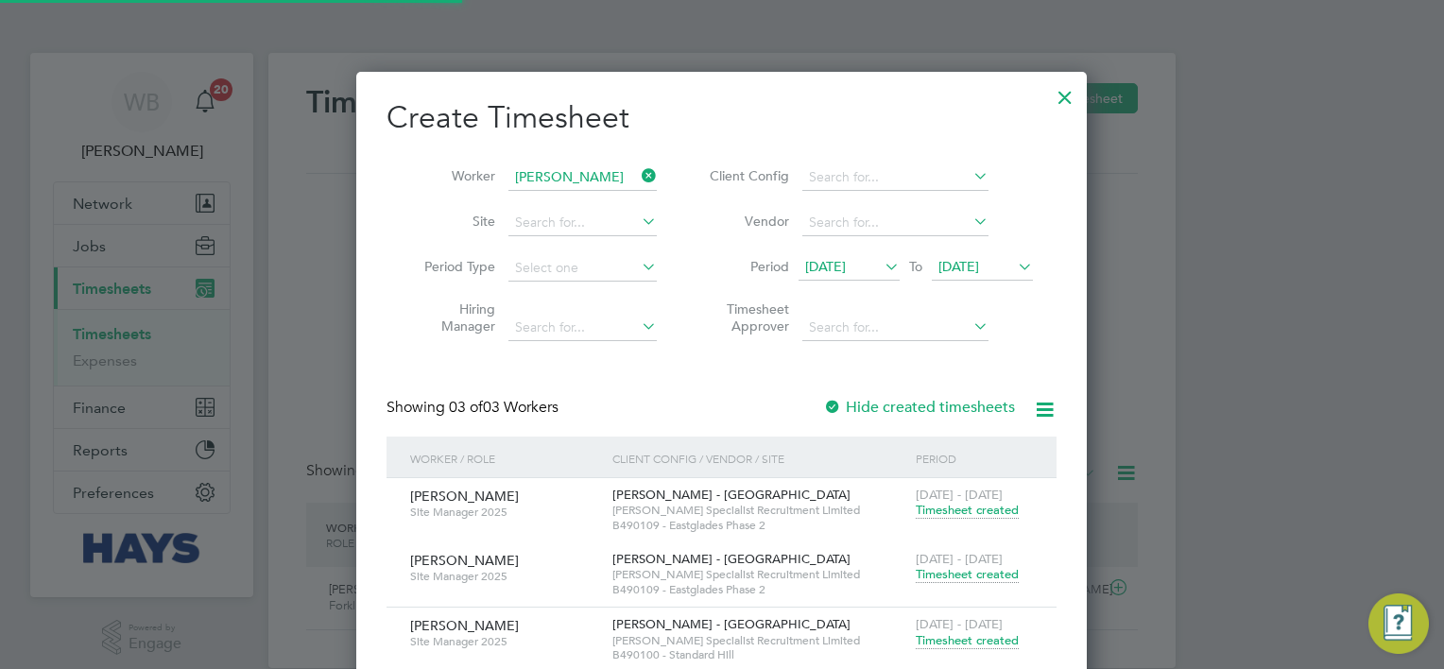
scroll to position [47, 164]
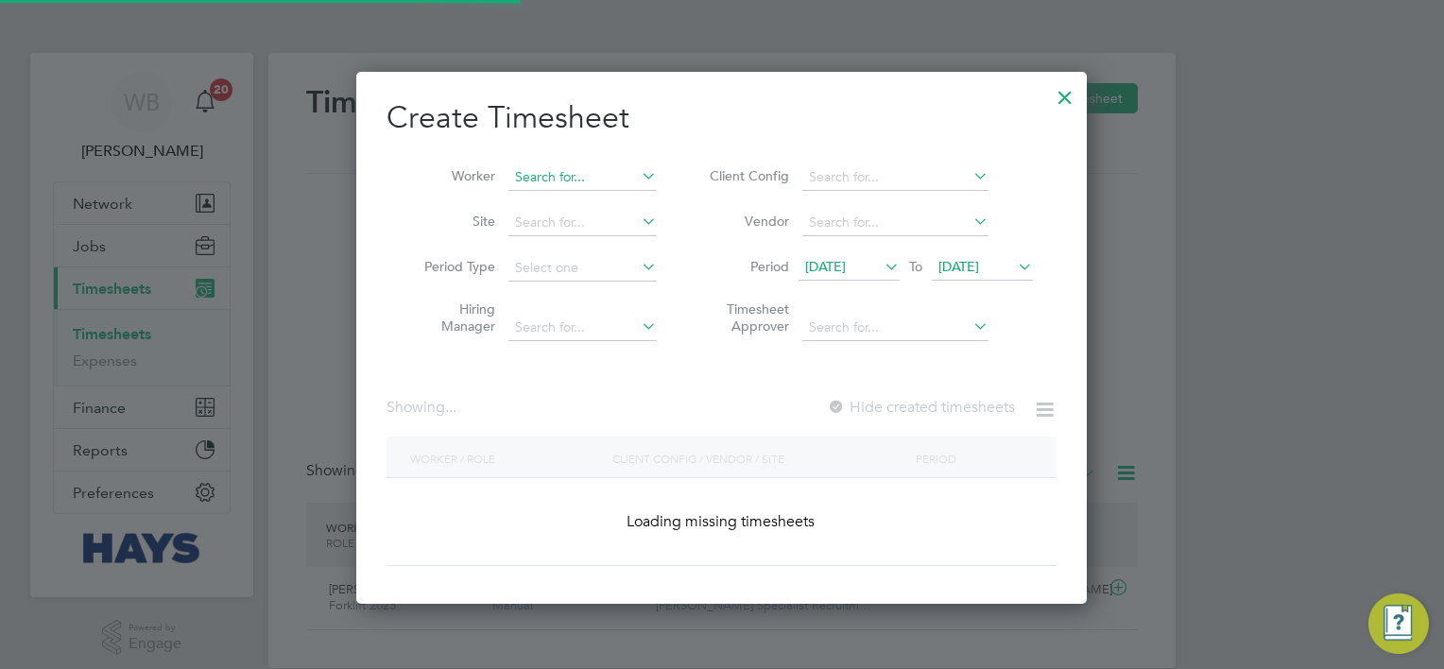
click at [561, 188] on div "Timesheets New Timesheet Timesheets I Follow All Timesheets Client Config Vendo…" at bounding box center [721, 360] width 907 height 615
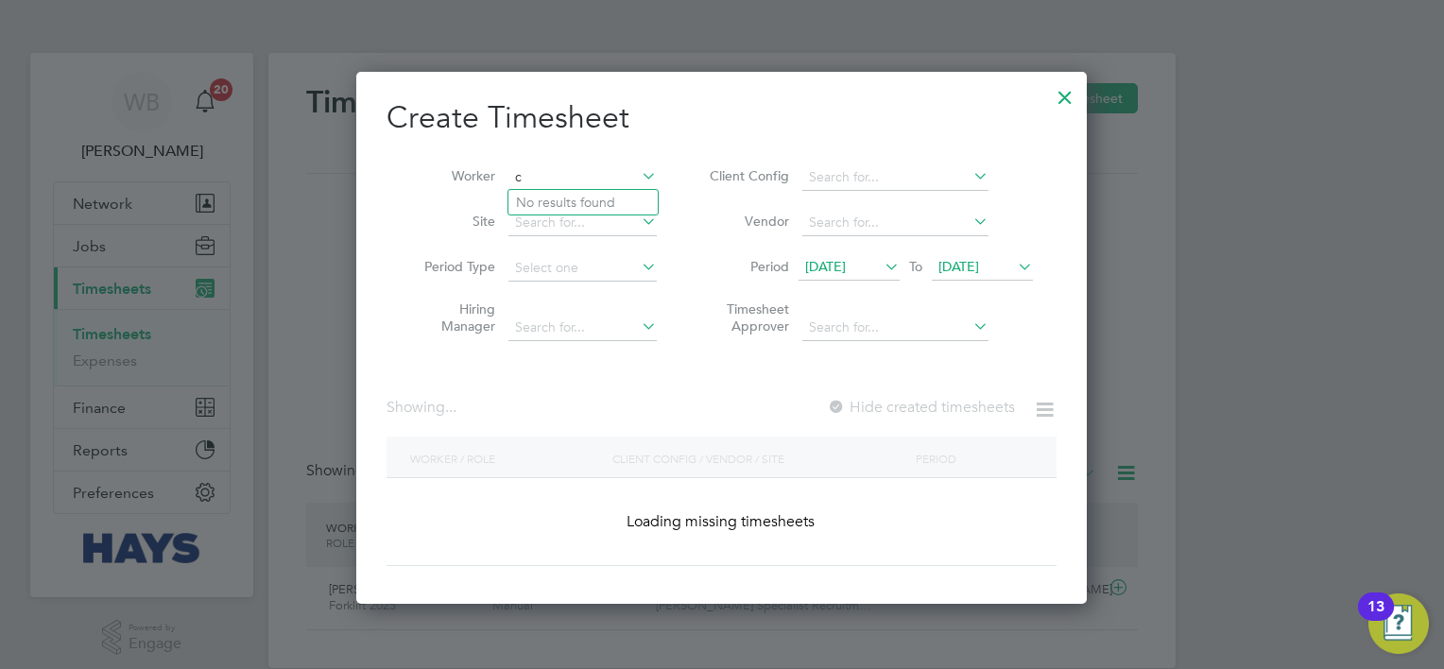
scroll to position [3891, 732]
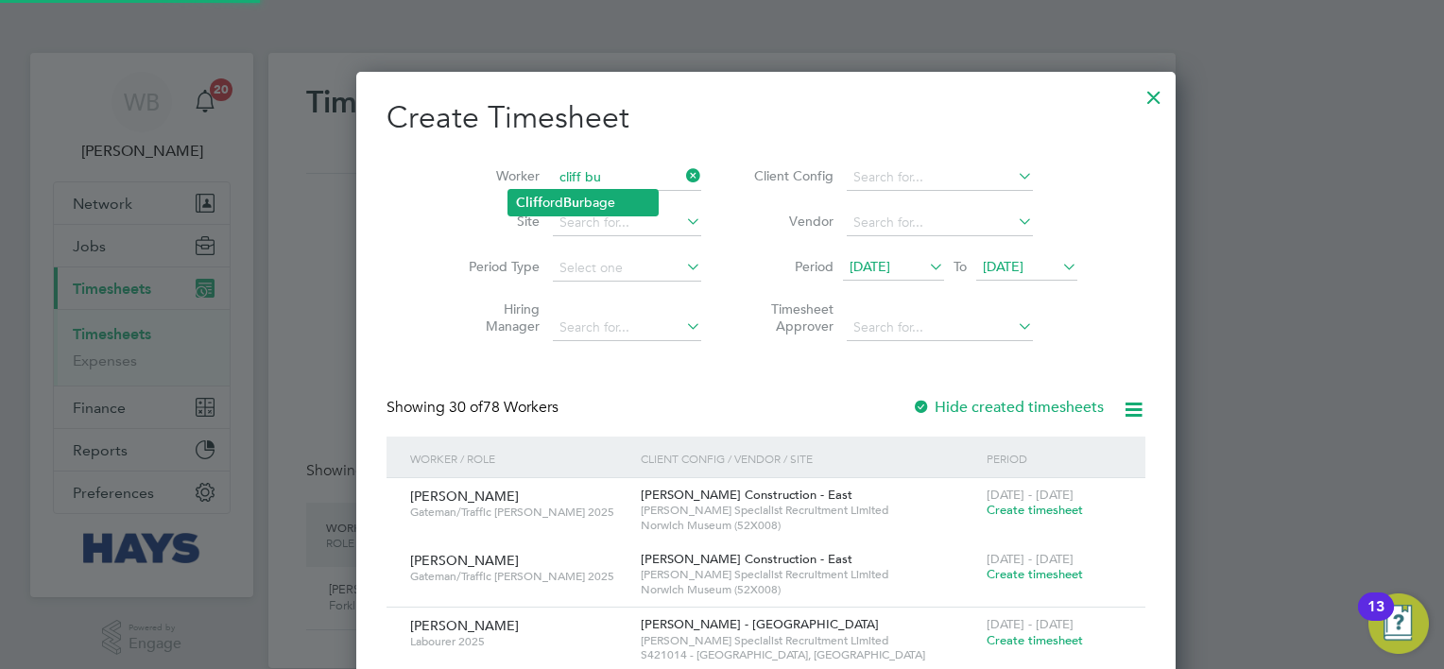
click at [576, 197] on b "Bu" at bounding box center [571, 203] width 16 height 16
type input "Clifford Burbage"
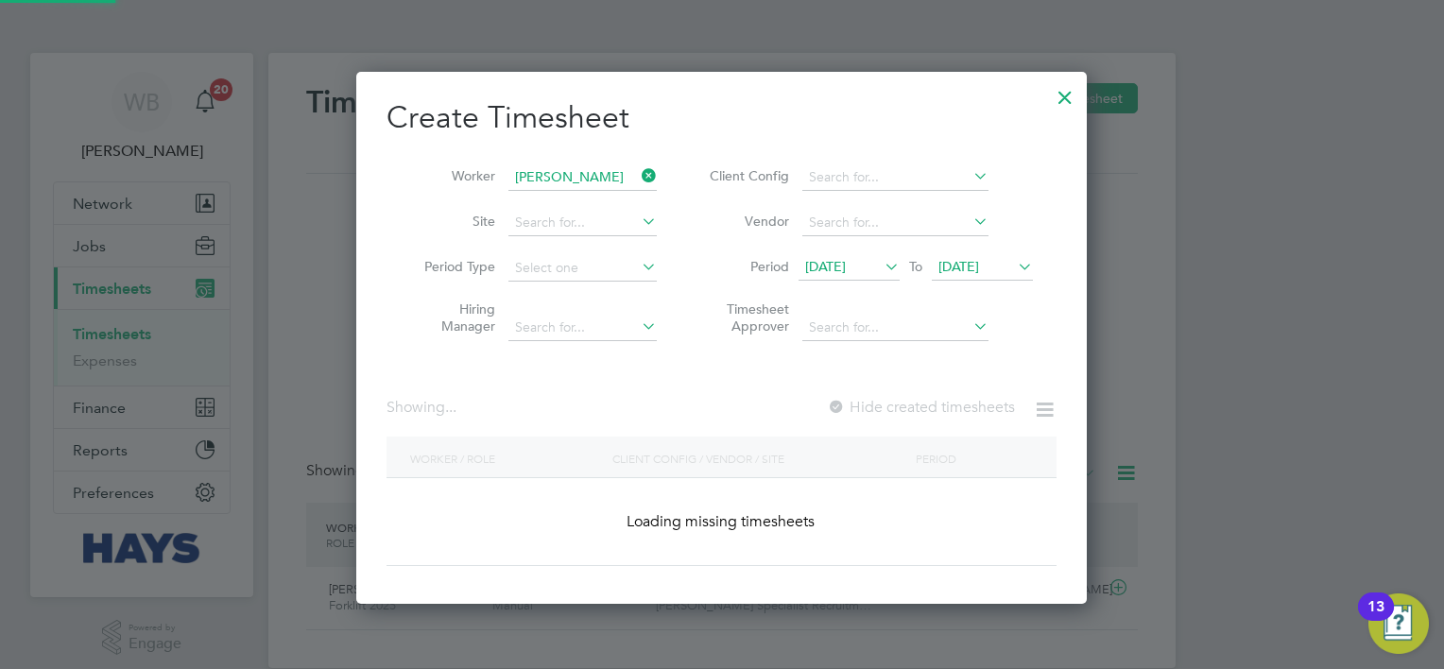
scroll to position [532, 732]
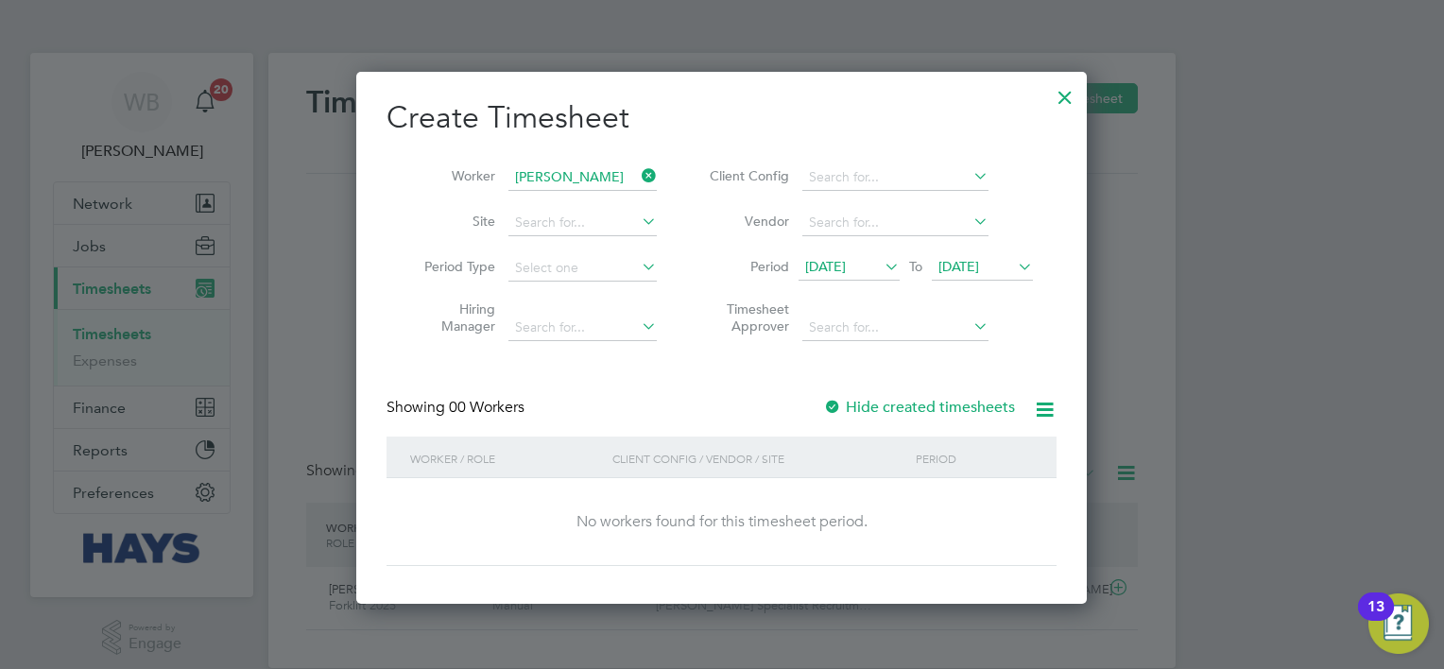
click at [913, 403] on label "Hide created timesheets" at bounding box center [919, 407] width 192 height 19
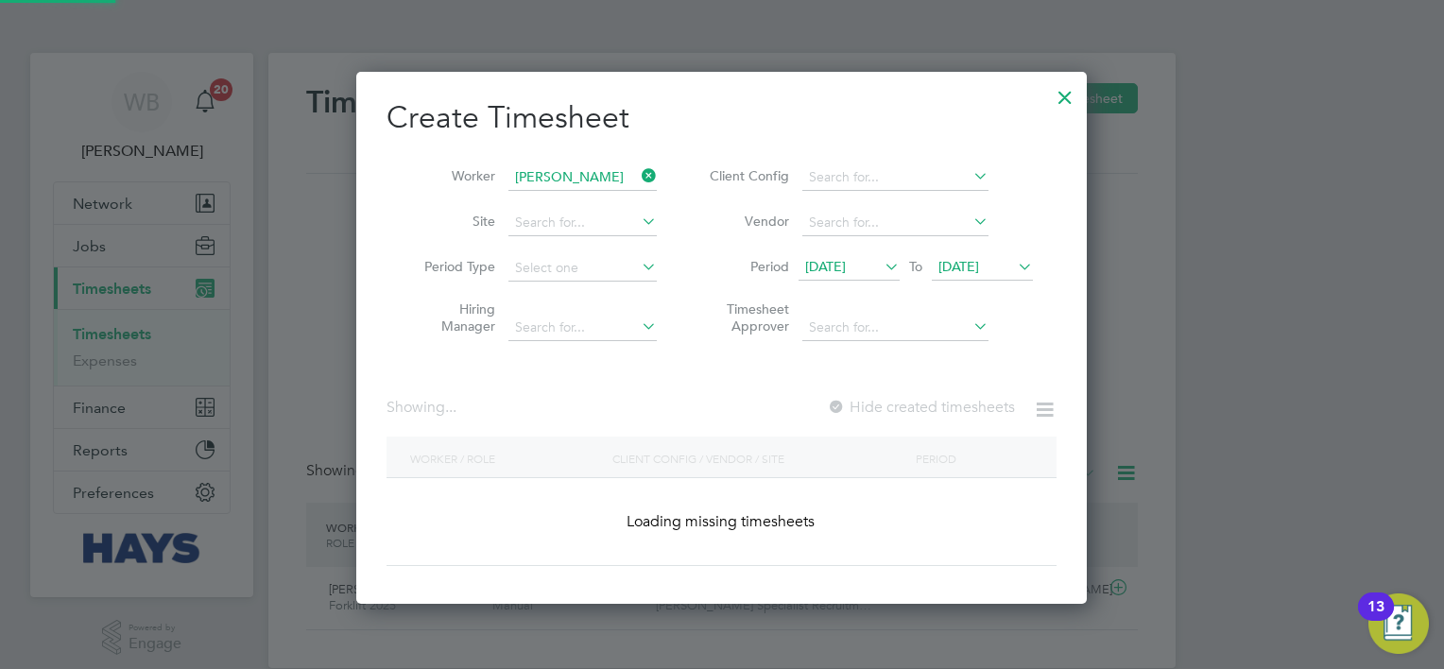
scroll to position [573, 732]
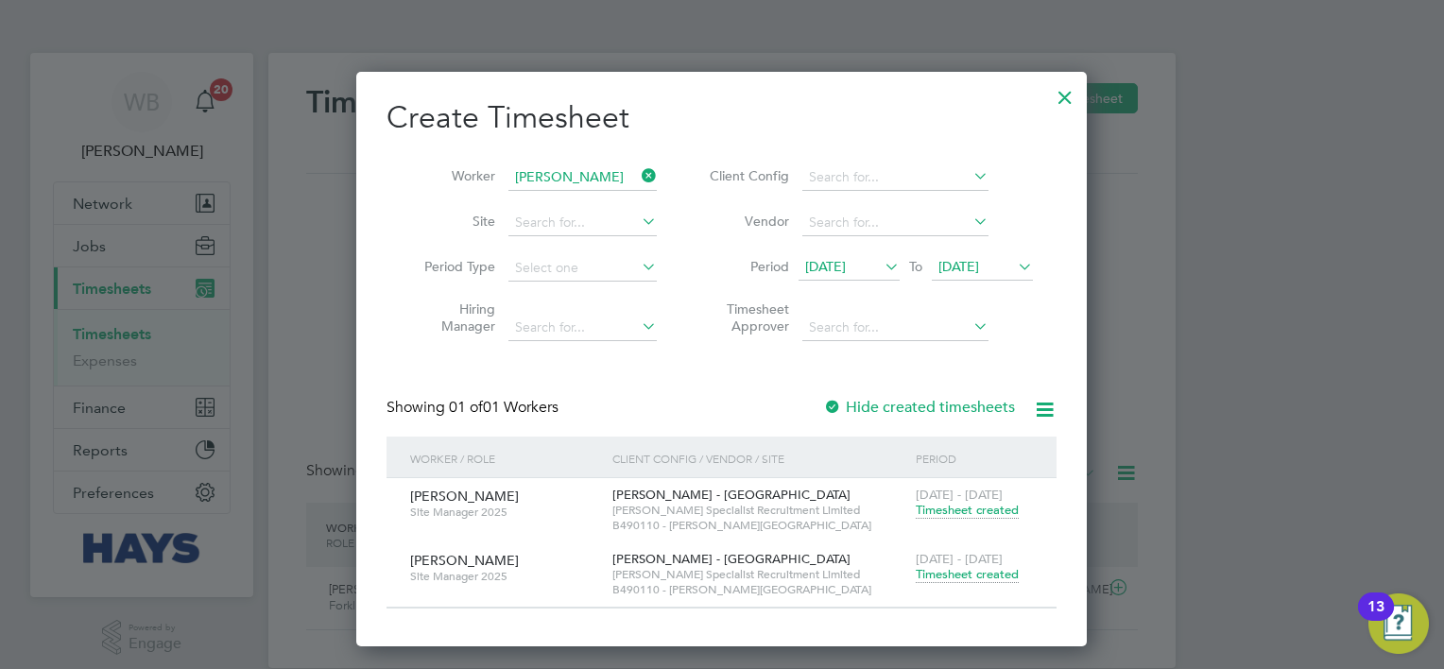
click at [1010, 574] on span "Timesheet created" at bounding box center [967, 574] width 103 height 17
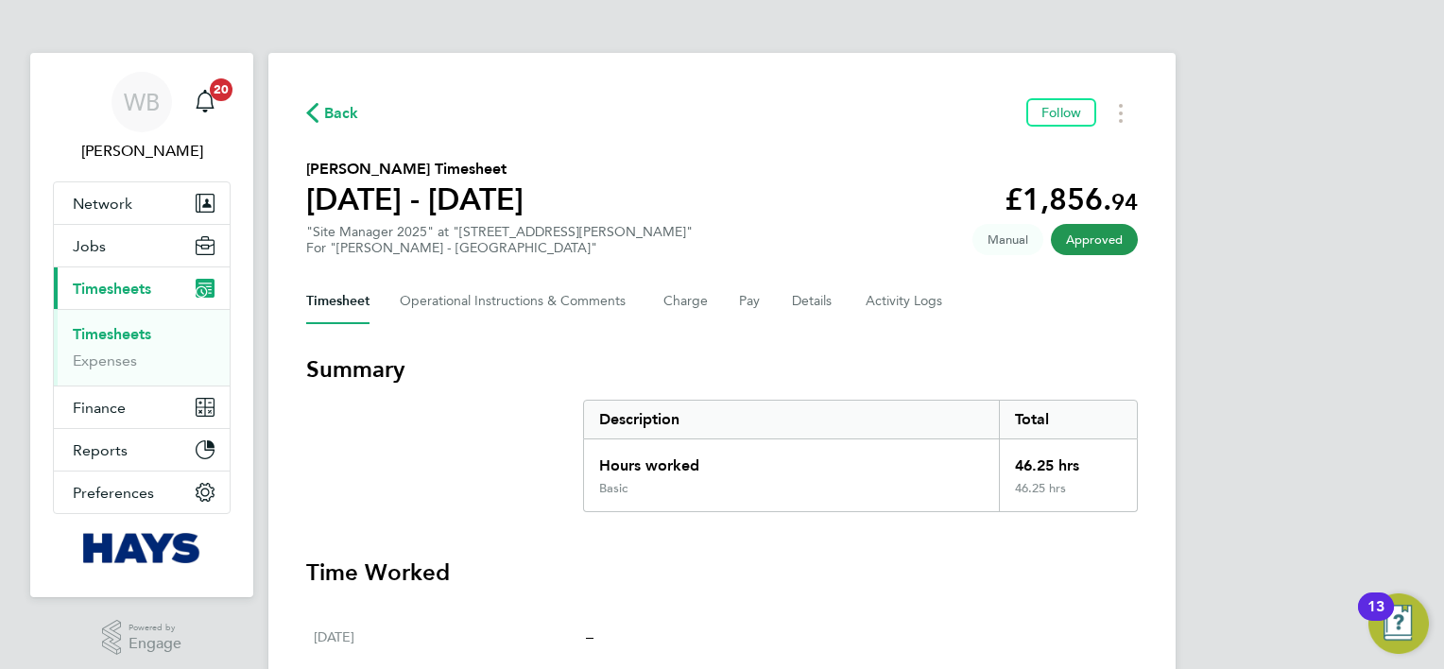
click at [325, 107] on span "Back" at bounding box center [341, 113] width 35 height 23
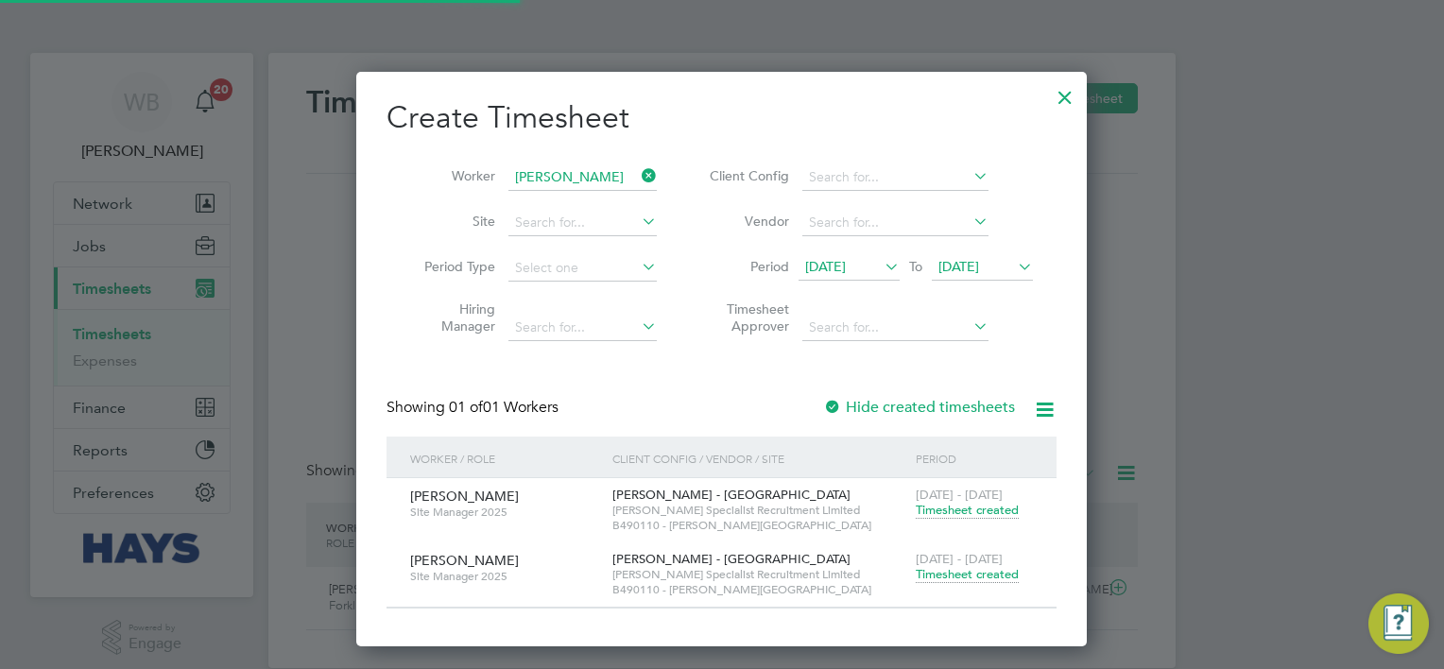
scroll to position [47, 164]
